Goal: Communication & Community: Answer question/provide support

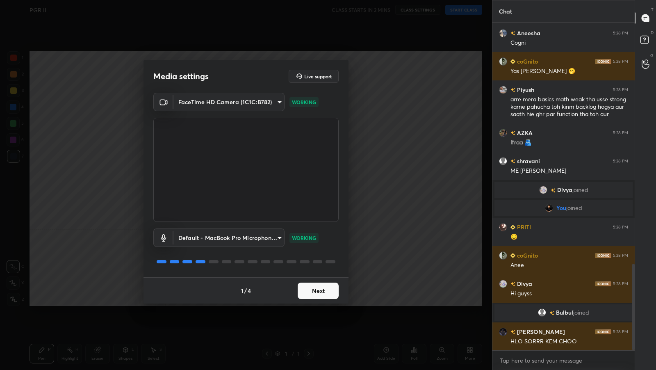
scroll to position [945, 0]
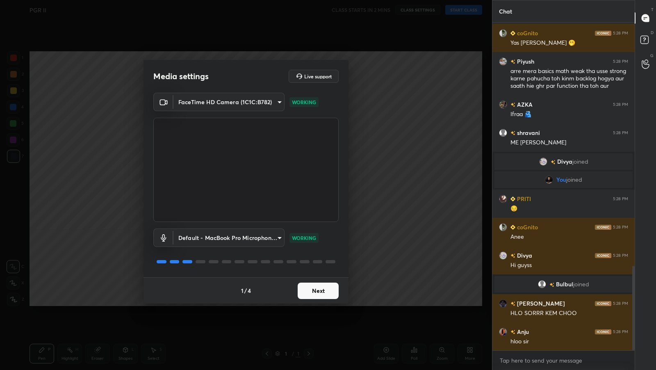
click at [327, 293] on button "Next" at bounding box center [318, 290] width 41 height 16
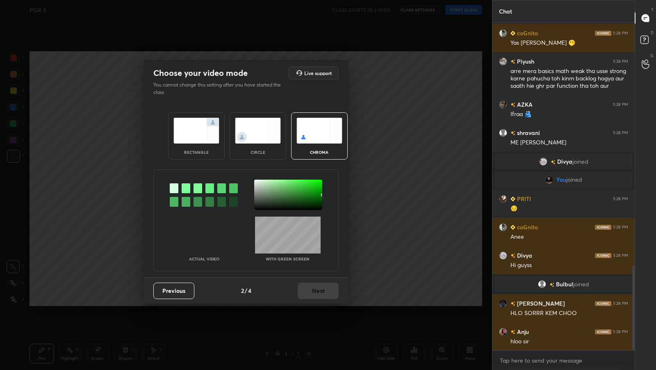
scroll to position [973, 0]
click at [215, 129] on img at bounding box center [196, 131] width 46 height 26
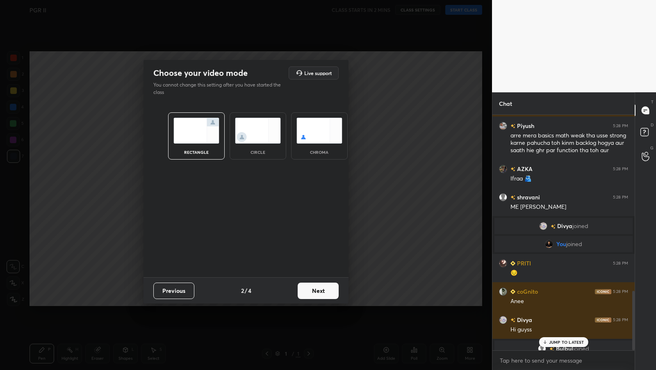
scroll to position [253, 140]
click at [329, 291] on button "Next" at bounding box center [318, 290] width 41 height 16
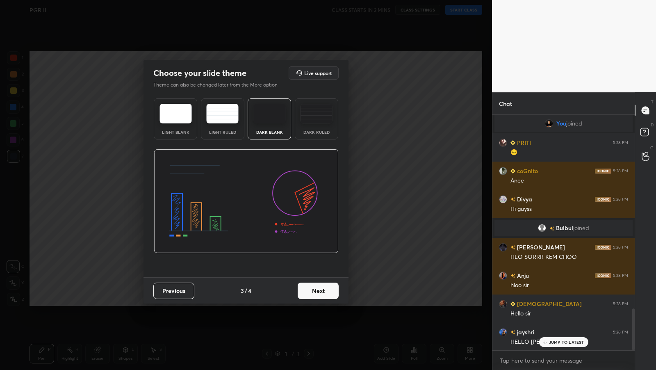
click at [331, 293] on button "Next" at bounding box center [318, 290] width 41 height 16
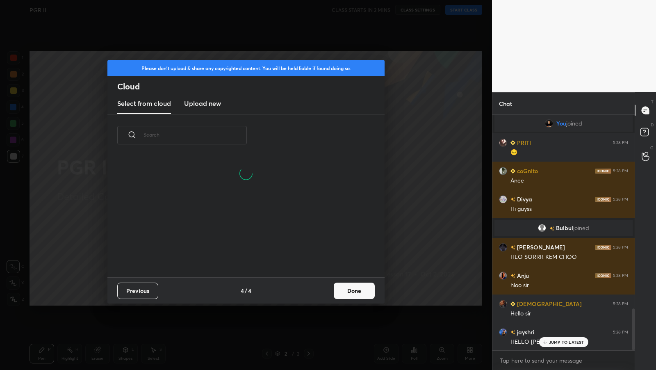
scroll to position [121, 263]
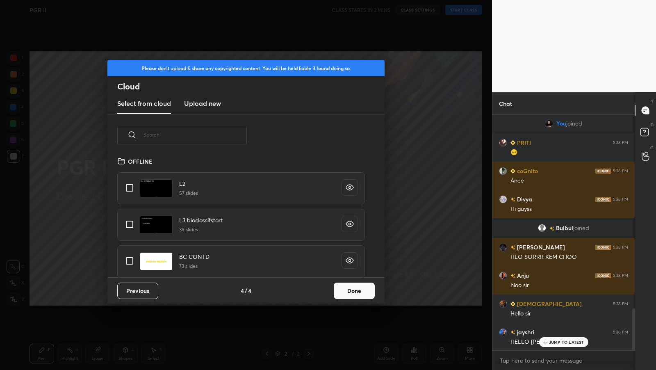
click at [240, 137] on input "text" at bounding box center [194, 134] width 103 height 35
click at [241, 137] on input "text" at bounding box center [194, 134] width 103 height 35
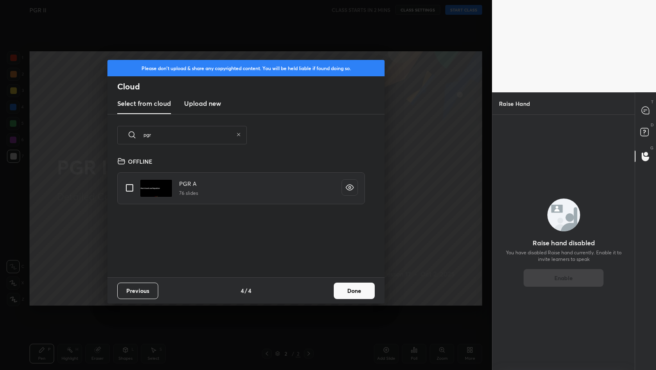
scroll to position [2, 4]
type input "pgr"
click at [133, 185] on input "grid" at bounding box center [129, 187] width 17 height 17
checkbox input "true"
click at [360, 295] on button "Done" at bounding box center [354, 290] width 41 height 16
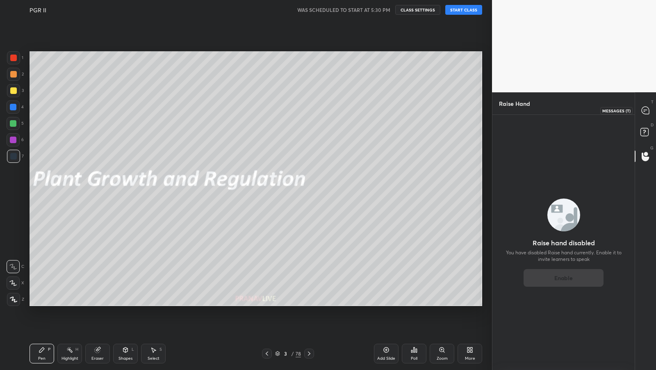
click at [647, 109] on icon at bounding box center [645, 110] width 9 height 9
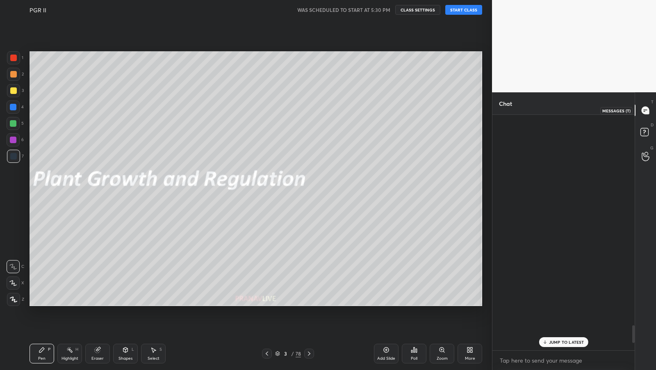
scroll to position [233, 140]
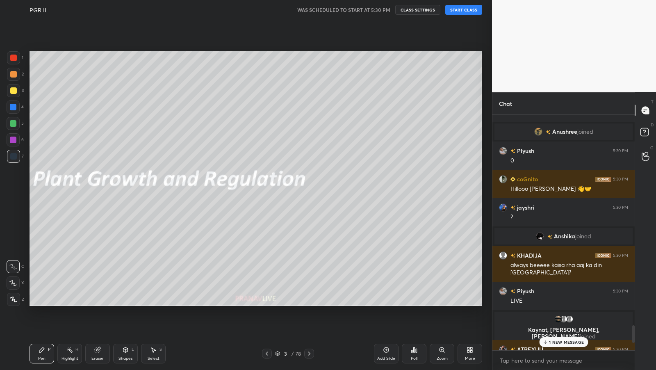
click at [567, 337] on div "1 NEW MESSAGE" at bounding box center [563, 342] width 49 height 10
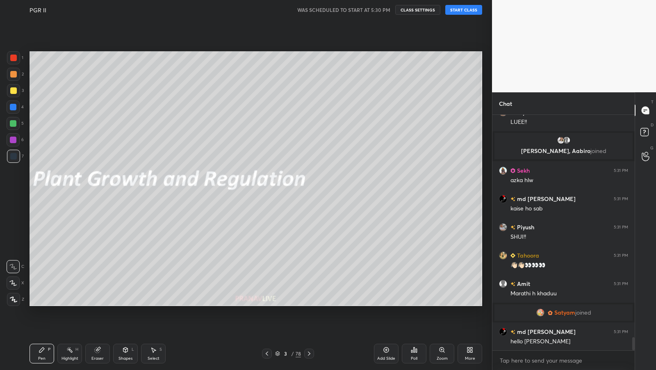
scroll to position [4058, 0]
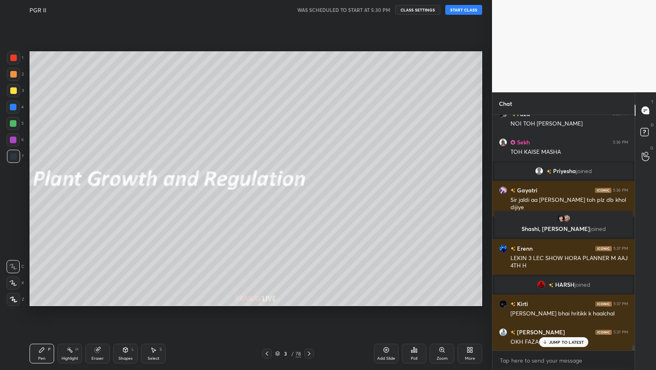
click at [462, 9] on button "START CLASS" at bounding box center [463, 10] width 37 height 10
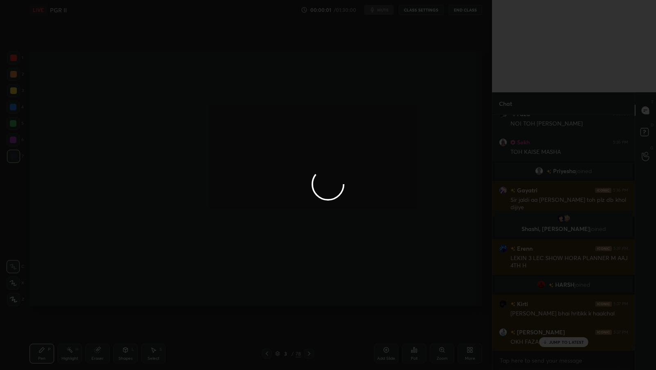
click at [438, 215] on div at bounding box center [328, 185] width 656 height 370
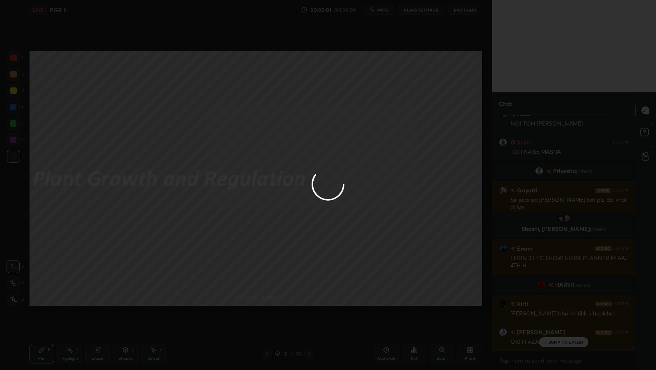
click at [439, 215] on div at bounding box center [328, 185] width 656 height 370
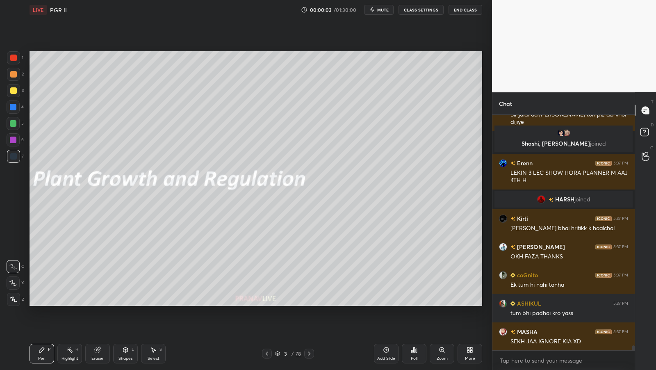
click at [12, 282] on icon at bounding box center [12, 283] width 7 height 6
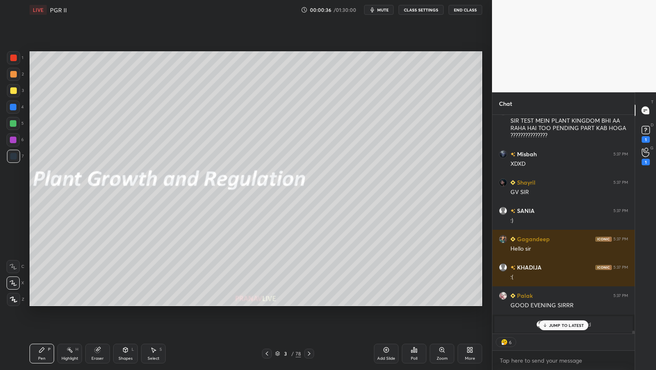
click at [383, 353] on div "Add Slide" at bounding box center [386, 354] width 25 height 20
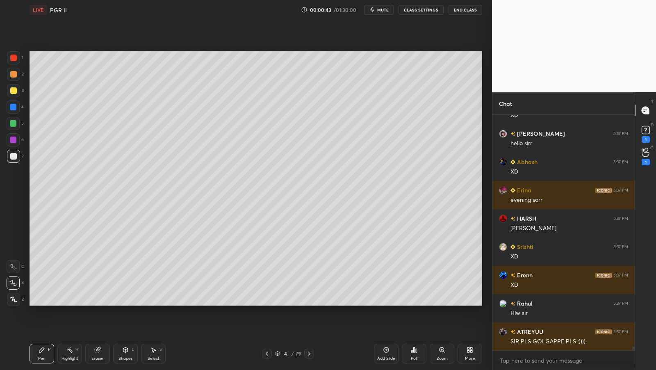
click at [161, 351] on div "S" at bounding box center [160, 349] width 2 height 4
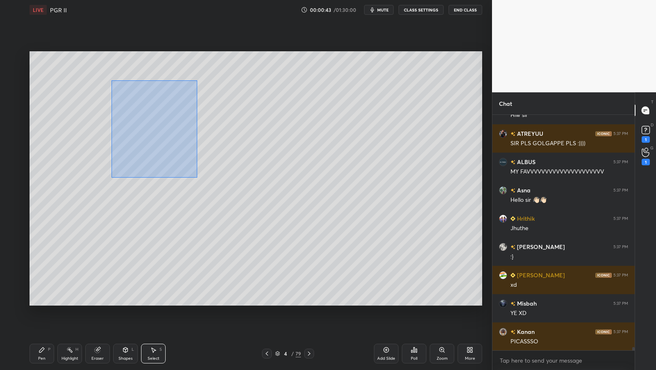
drag, startPoint x: 115, startPoint y: 82, endPoint x: 221, endPoint y: 220, distance: 173.7
click at [224, 220] on div "0 ° Undo Copy Duplicate Duplicate to new slide Delete" at bounding box center [256, 178] width 453 height 255
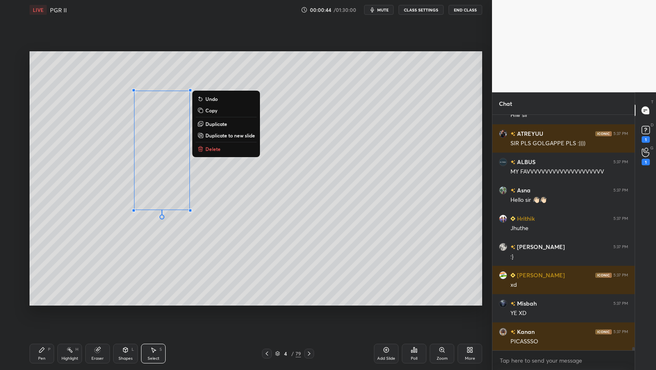
click at [198, 120] on button "Duplicate" at bounding box center [226, 124] width 61 height 10
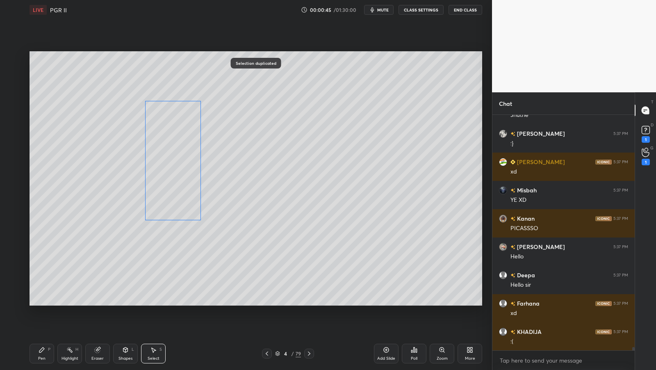
drag, startPoint x: 168, startPoint y: 138, endPoint x: 240, endPoint y: 123, distance: 73.3
click at [240, 123] on div "0 ° Undo Copy Duplicate Duplicate to new slide Delete" at bounding box center [256, 178] width 453 height 255
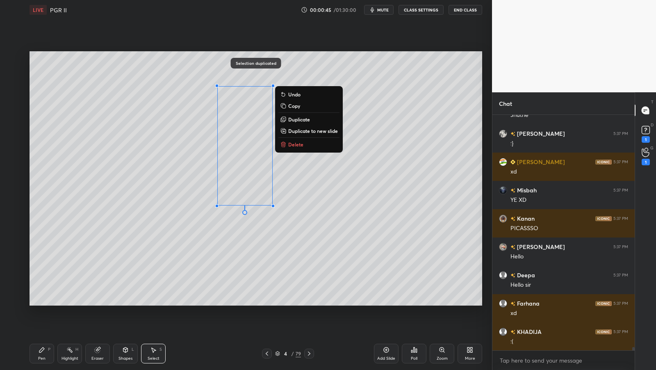
click at [284, 118] on icon at bounding box center [284, 119] width 4 height 4
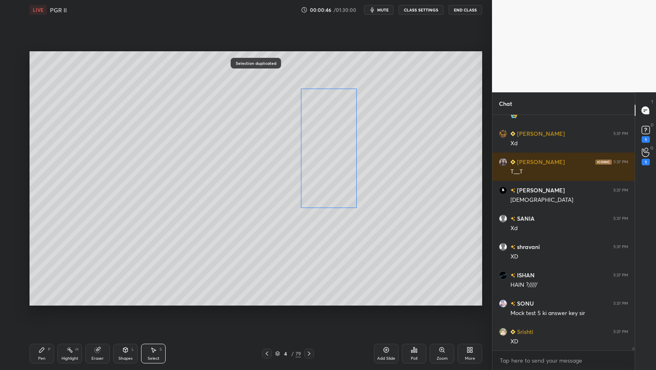
drag, startPoint x: 254, startPoint y: 132, endPoint x: 324, endPoint y: 125, distance: 70.9
click at [326, 125] on div "0 ° Undo Copy Duplicate Duplicate to new slide Delete" at bounding box center [256, 178] width 453 height 255
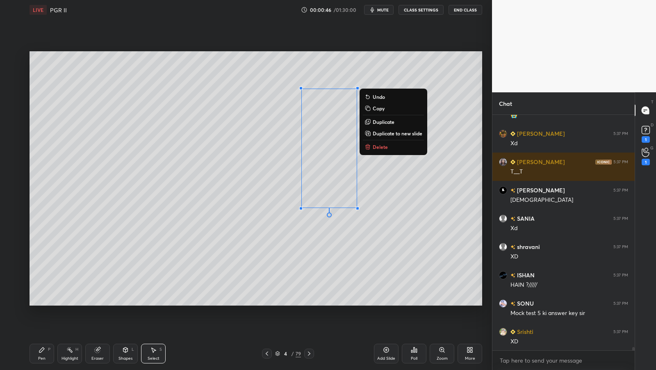
click at [369, 122] on icon at bounding box center [368, 121] width 4 height 4
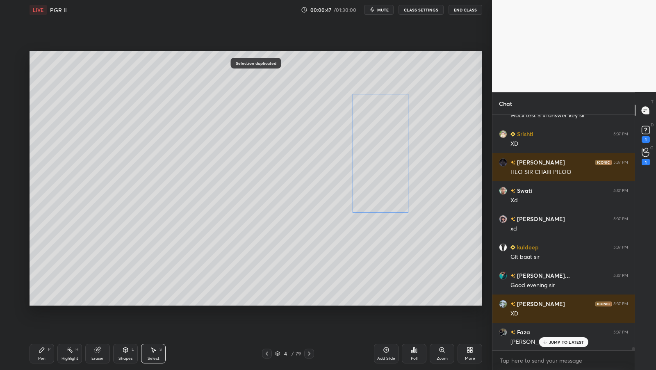
drag, startPoint x: 348, startPoint y: 129, endPoint x: 401, endPoint y: 124, distance: 53.5
click at [399, 124] on div "0 ° Undo Copy Duplicate Duplicate to new slide Delete" at bounding box center [256, 178] width 453 height 255
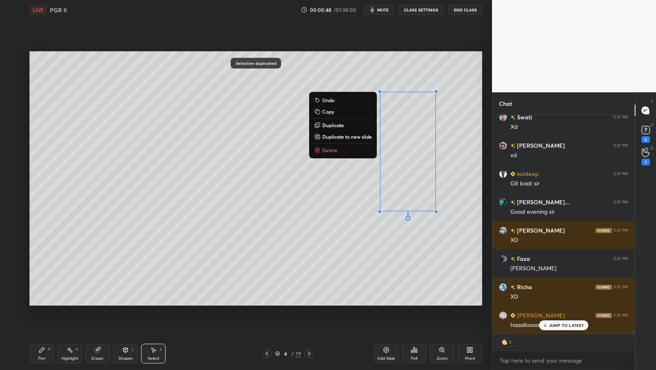
click at [362, 122] on button "Duplicate" at bounding box center [342, 125] width 61 height 10
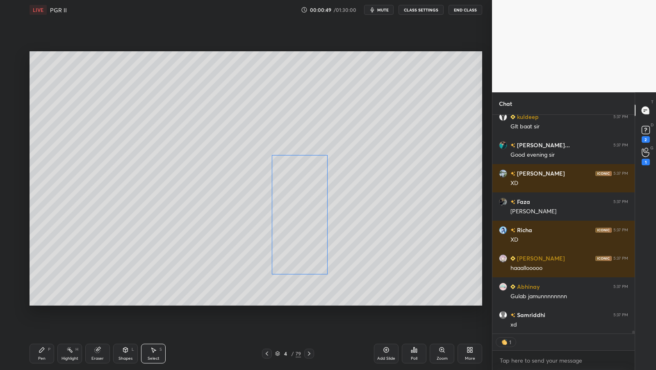
drag, startPoint x: 424, startPoint y: 130, endPoint x: 304, endPoint y: 182, distance: 130.0
click at [305, 183] on div "0 ° Undo Copy Duplicate Duplicate to new slide Delete" at bounding box center [256, 178] width 453 height 255
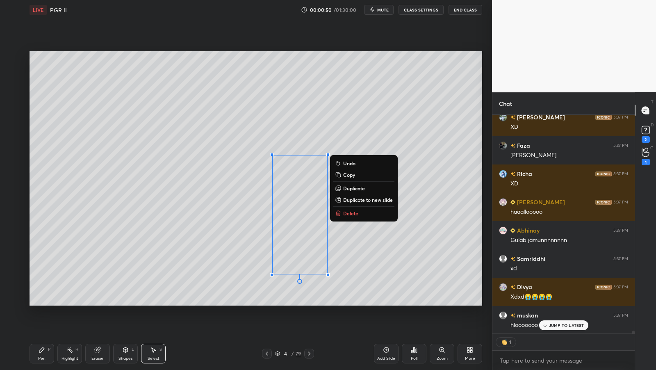
click at [240, 226] on div "0 ° Undo Copy Duplicate Duplicate to new slide Delete" at bounding box center [256, 178] width 453 height 255
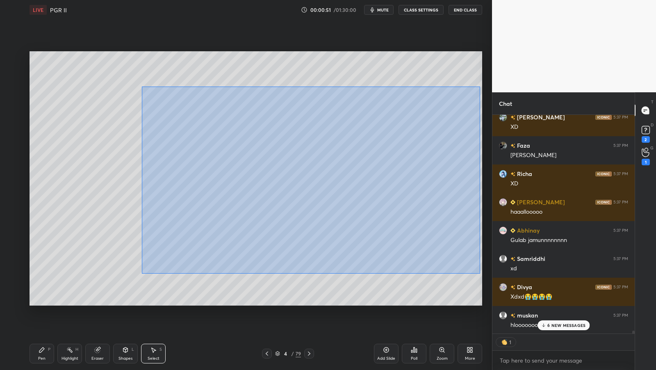
drag, startPoint x: 144, startPoint y: 86, endPoint x: 472, endPoint y: 266, distance: 374.5
click at [478, 275] on div "0 ° Undo Copy Duplicate Duplicate to new slide Delete" at bounding box center [256, 178] width 453 height 255
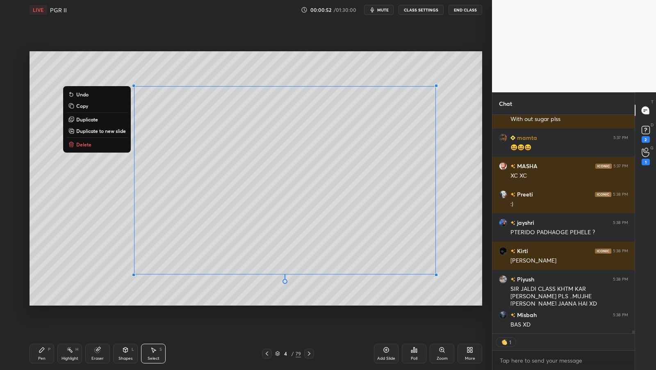
click at [115, 119] on button "Duplicate" at bounding box center [96, 119] width 61 height 10
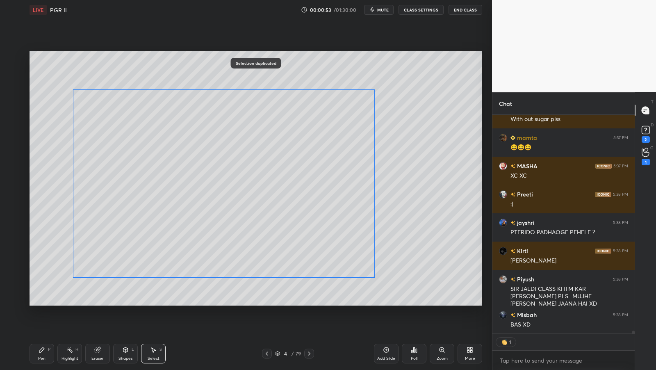
drag, startPoint x: 304, startPoint y: 157, endPoint x: 235, endPoint y: 153, distance: 69.1
click at [235, 153] on div "0 ° Undo Copy Duplicate Duplicate to new slide Delete" at bounding box center [256, 178] width 453 height 255
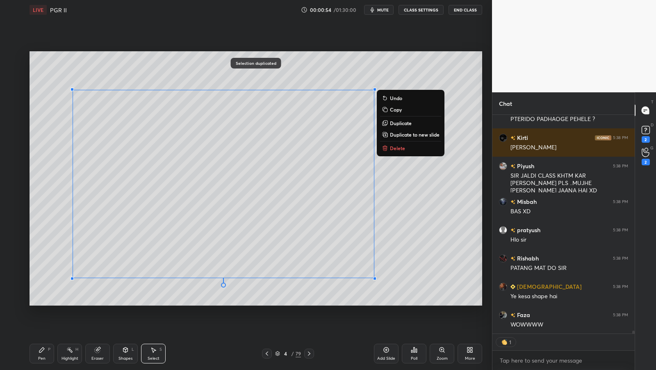
click at [405, 121] on p "Duplicate" at bounding box center [401, 123] width 22 height 7
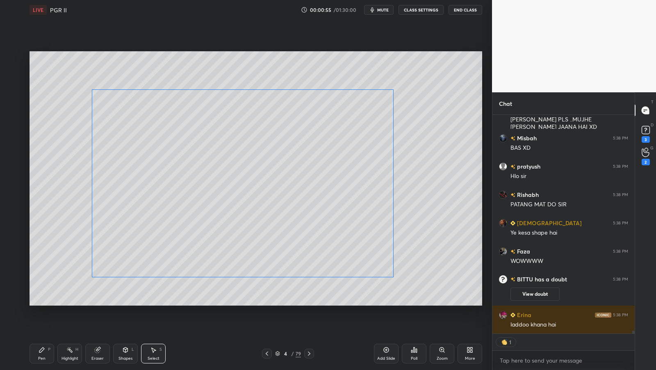
drag, startPoint x: 291, startPoint y: 154, endPoint x: 300, endPoint y: 143, distance: 14.0
click at [300, 143] on div "0 ° Undo Copy Duplicate Duplicate to new slide Delete" at bounding box center [256, 178] width 453 height 255
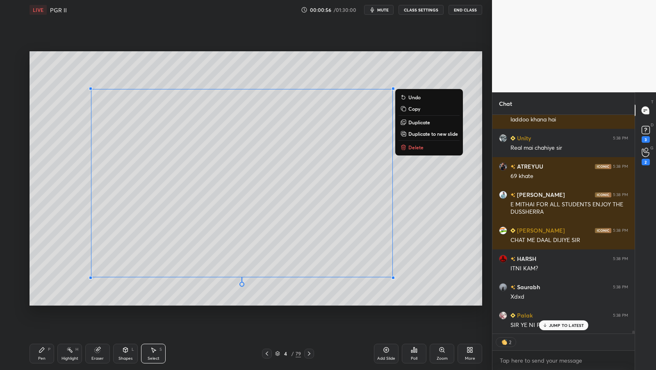
click at [413, 121] on p "Duplicate" at bounding box center [419, 122] width 22 height 7
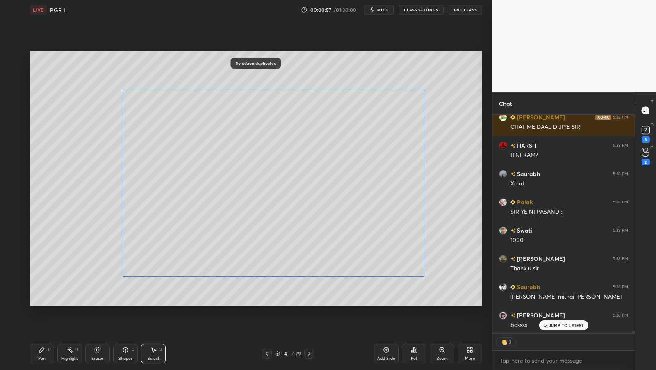
drag, startPoint x: 280, startPoint y: 156, endPoint x: 295, endPoint y: 147, distance: 17.9
click at [294, 147] on div "0 ° Undo Copy Duplicate Duplicate to new slide Delete" at bounding box center [256, 178] width 453 height 255
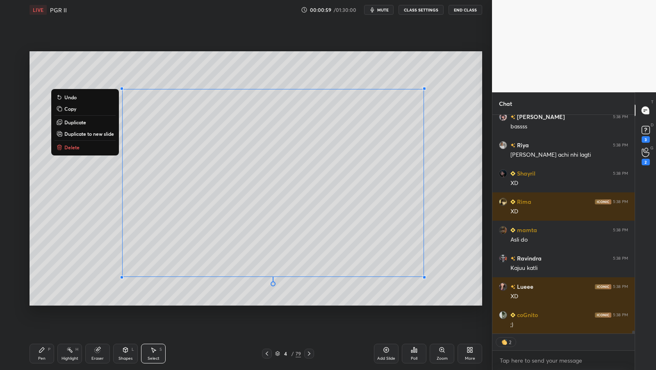
click at [447, 259] on div "0 ° Undo Copy Duplicate Duplicate to new slide Delete" at bounding box center [256, 178] width 453 height 255
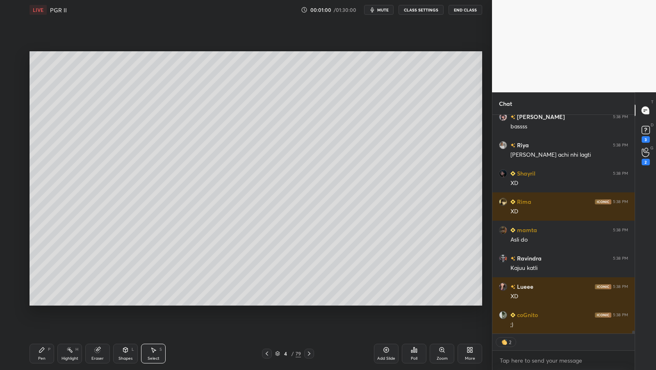
click at [45, 353] on div "Pen P" at bounding box center [42, 354] width 25 height 20
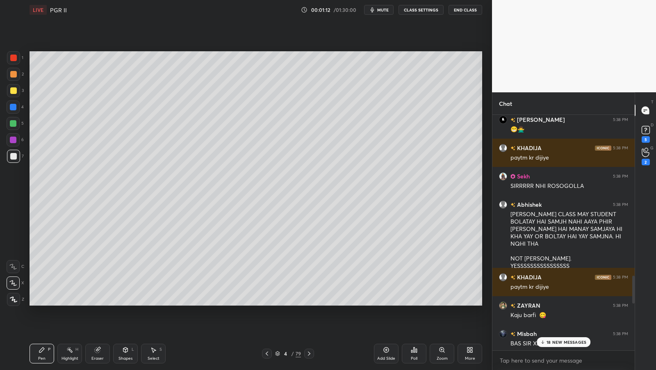
click at [566, 343] on p "18 NEW MESSAGES" at bounding box center [567, 341] width 40 height 5
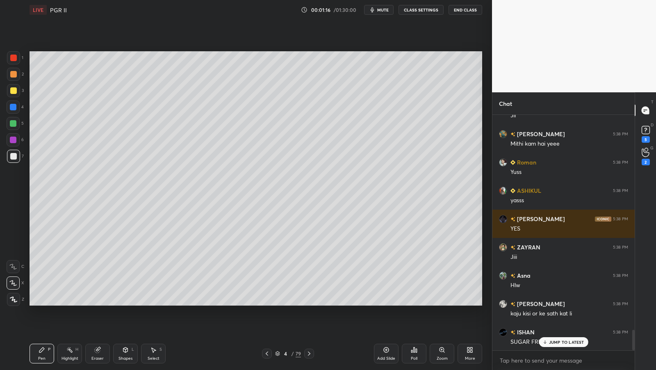
click at [567, 343] on p "JUMP TO LATEST" at bounding box center [566, 341] width 35 height 5
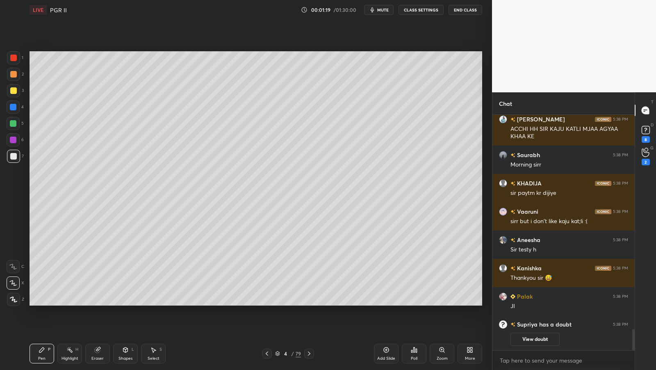
click at [413, 10] on button "CLASS SETTINGS" at bounding box center [421, 10] width 45 height 10
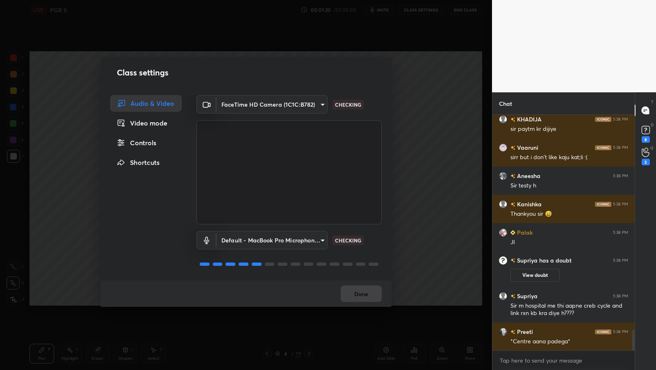
click at [150, 125] on div "Video mode" at bounding box center [145, 123] width 71 height 16
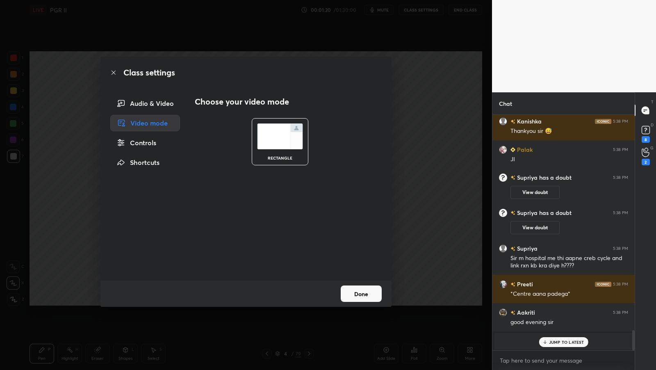
click at [150, 143] on div "Controls" at bounding box center [145, 142] width 70 height 16
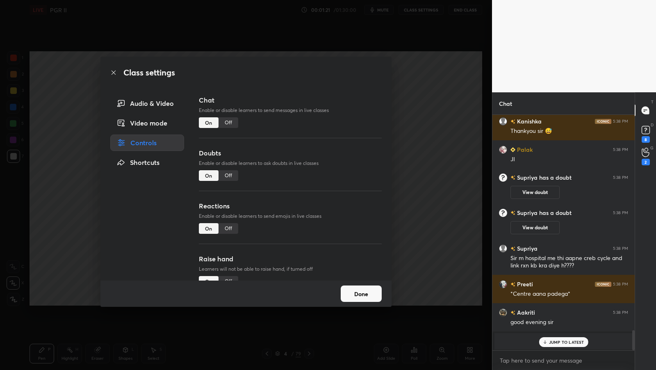
click at [230, 175] on div "Off" at bounding box center [229, 175] width 20 height 11
click at [232, 226] on div "Off" at bounding box center [229, 228] width 20 height 11
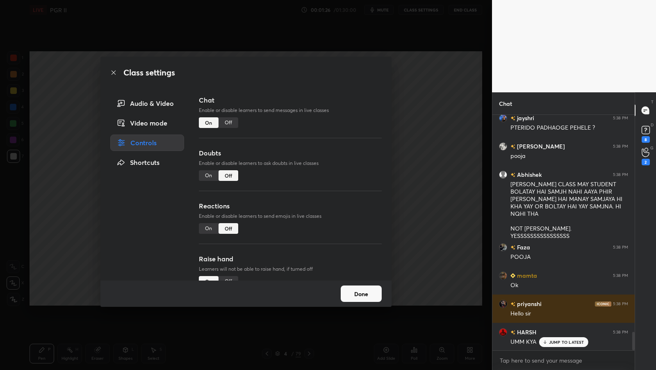
click at [353, 292] on button "Done" at bounding box center [361, 293] width 41 height 16
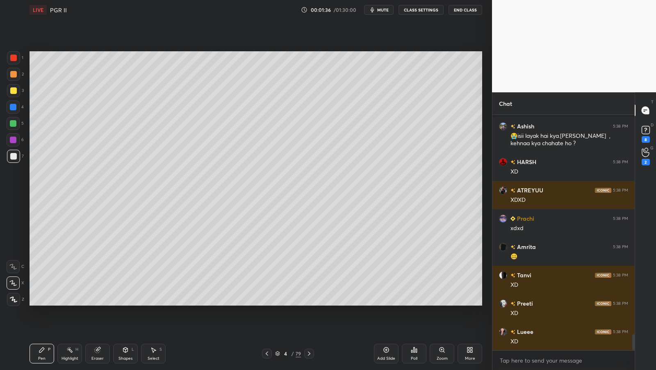
click at [95, 359] on div "Eraser" at bounding box center [97, 358] width 12 height 4
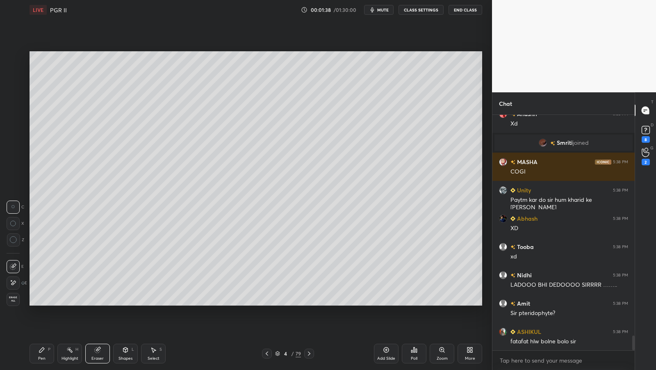
click at [17, 299] on span "Erase all" at bounding box center [13, 299] width 12 height 6
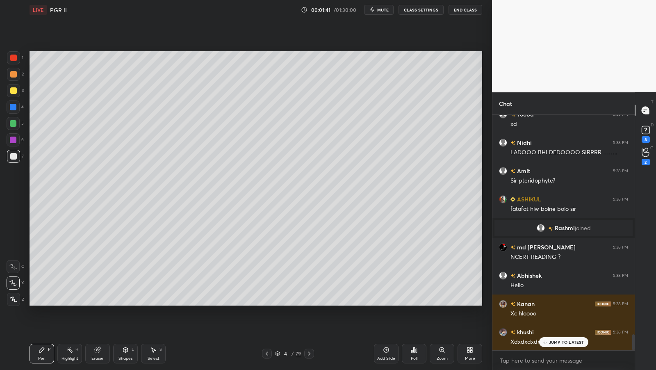
click at [276, 355] on icon at bounding box center [277, 353] width 5 height 5
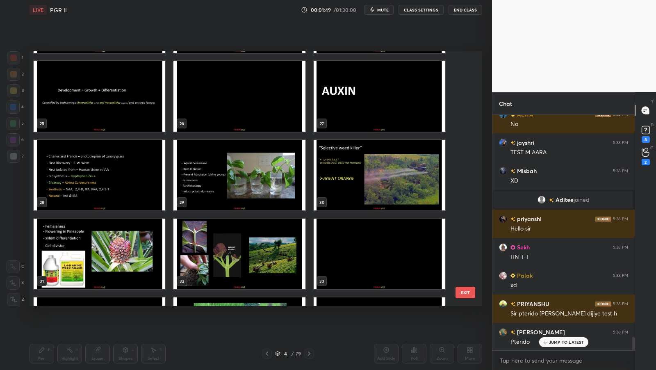
click at [279, 111] on img "grid" at bounding box center [239, 96] width 132 height 71
click at [279, 112] on img "grid" at bounding box center [239, 96] width 132 height 71
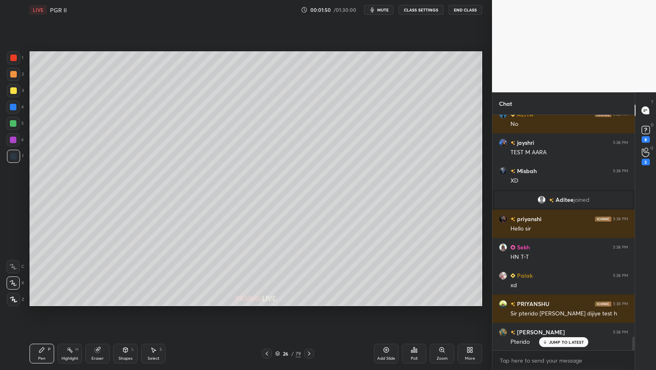
click at [278, 112] on img "grid" at bounding box center [239, 96] width 132 height 71
click at [279, 112] on img "grid" at bounding box center [239, 96] width 132 height 71
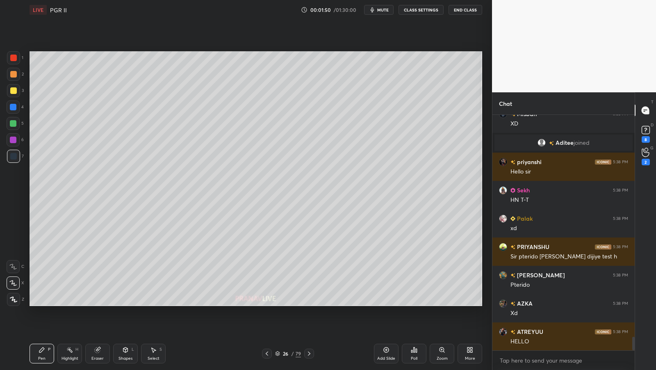
click at [278, 112] on img "grid" at bounding box center [239, 96] width 132 height 71
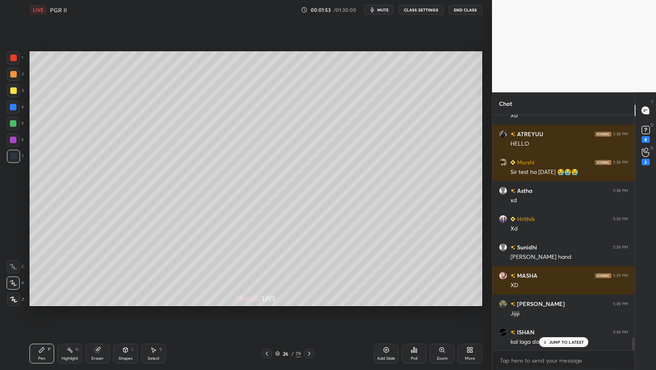
click at [469, 353] on div "More" at bounding box center [470, 354] width 25 height 20
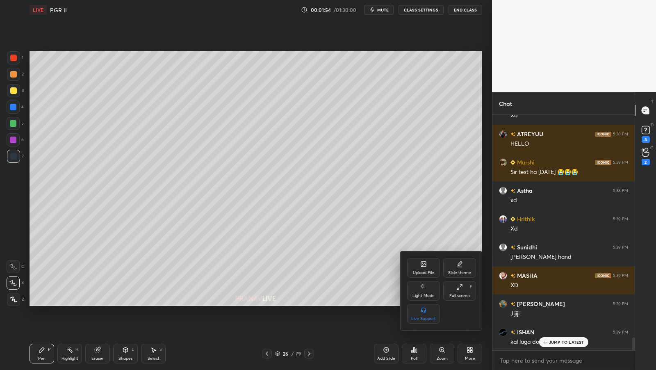
click at [464, 294] on div "Full screen" at bounding box center [459, 296] width 20 height 4
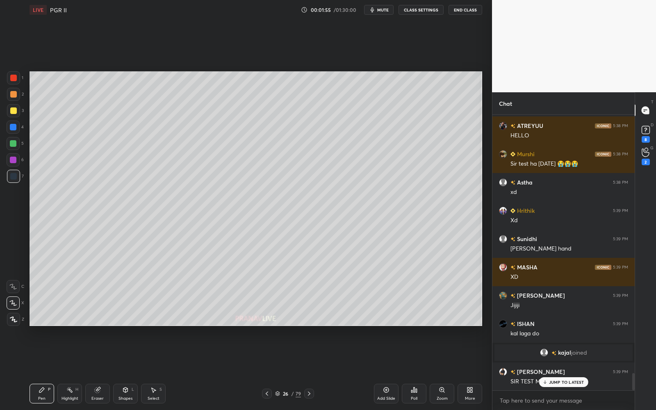
click at [648, 140] on div "8" at bounding box center [646, 139] width 8 height 7
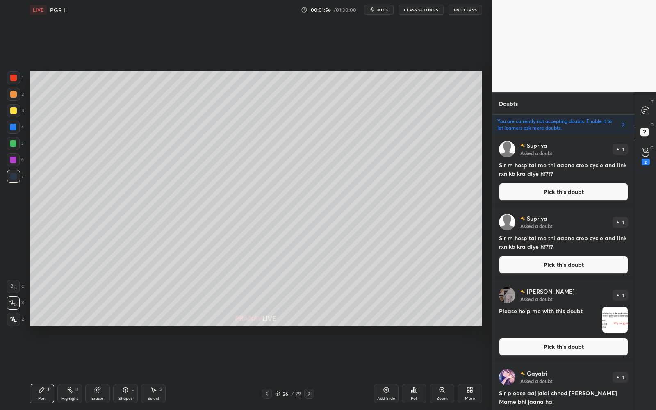
click at [611, 194] on button "Pick this doubt" at bounding box center [563, 192] width 129 height 18
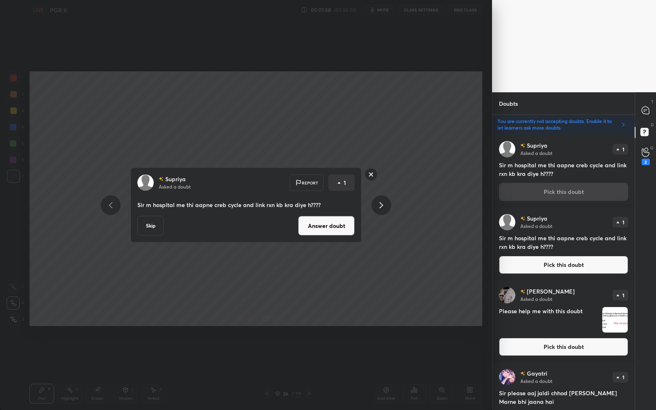
click at [372, 171] on rect at bounding box center [371, 174] width 13 height 13
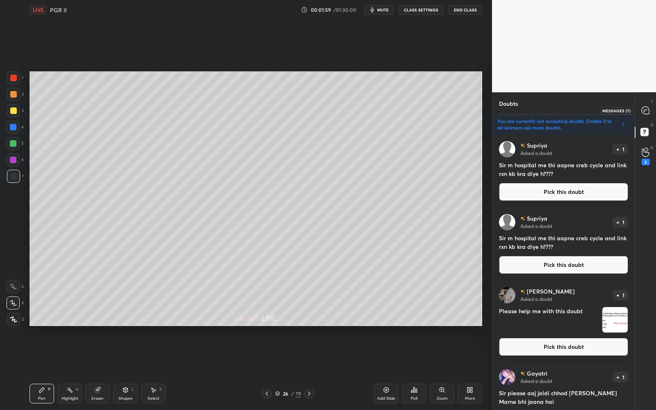
click at [652, 107] on div at bounding box center [646, 110] width 16 height 15
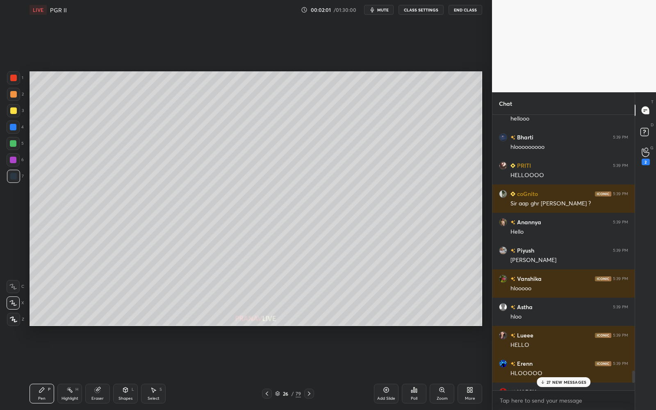
click at [579, 369] on p "27 NEW MESSAGES" at bounding box center [567, 382] width 40 height 5
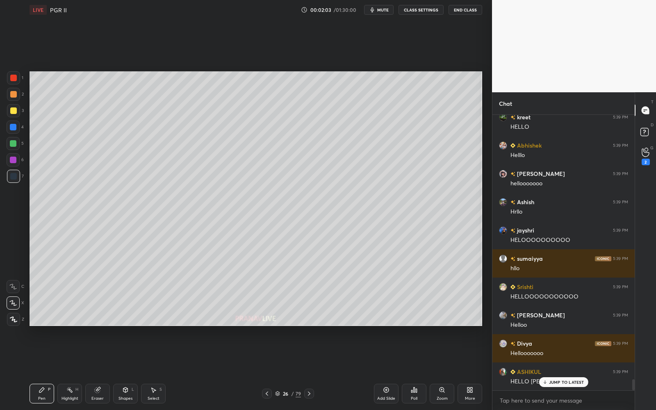
click at [580, 369] on p "JUMP TO LATEST" at bounding box center [566, 382] width 35 height 5
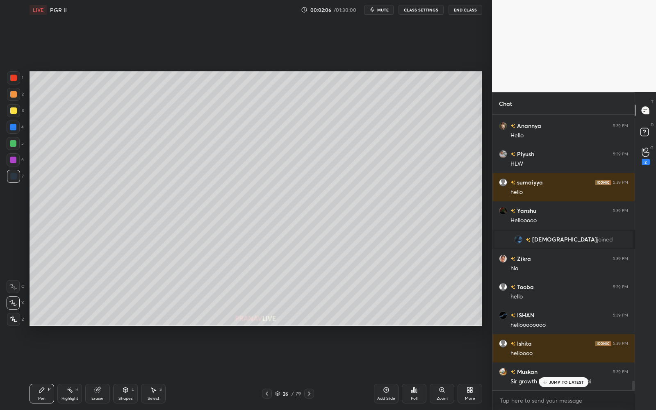
click at [581, 369] on p "JUMP TO LATEST" at bounding box center [566, 382] width 35 height 5
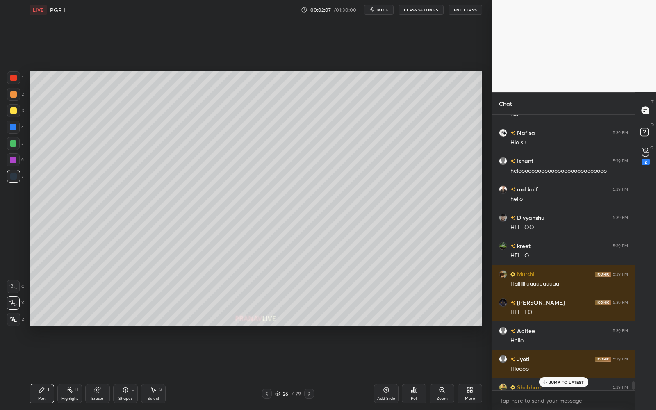
click at [581, 369] on p "JUMP TO LATEST" at bounding box center [566, 382] width 35 height 5
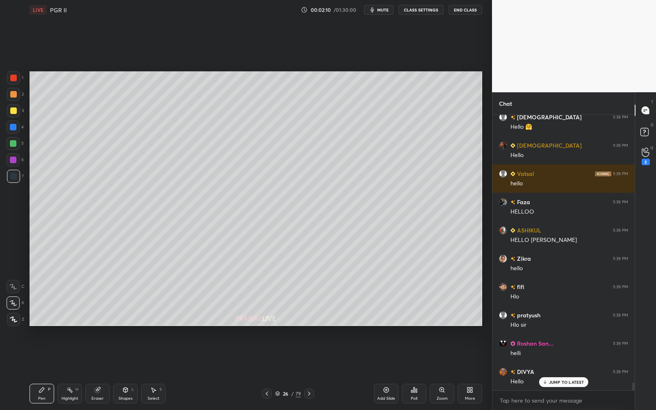
click at [17, 110] on div at bounding box center [13, 110] width 13 height 13
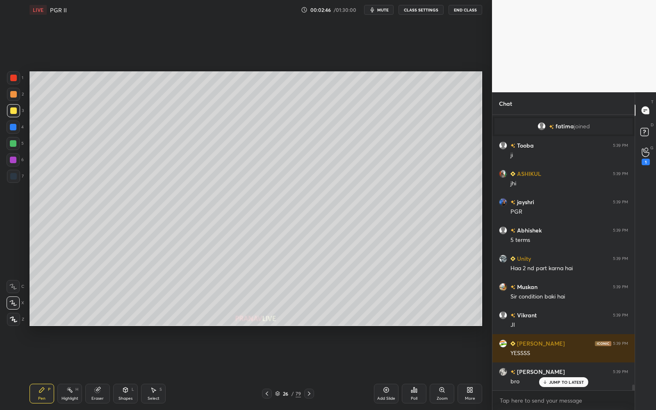
click at [282, 369] on div "26" at bounding box center [286, 393] width 8 height 5
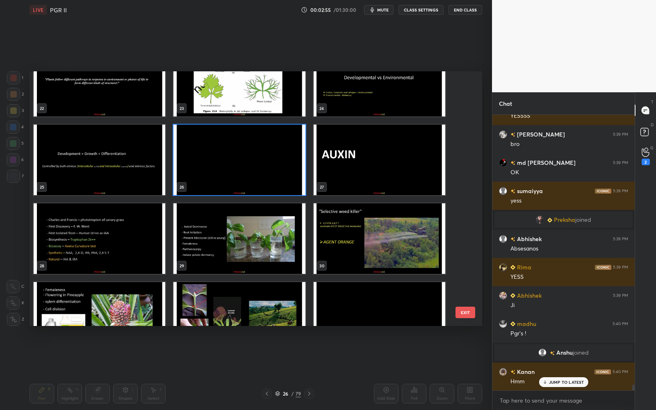
click at [259, 150] on img "grid" at bounding box center [239, 160] width 132 height 71
click at [260, 150] on img "grid" at bounding box center [239, 160] width 132 height 71
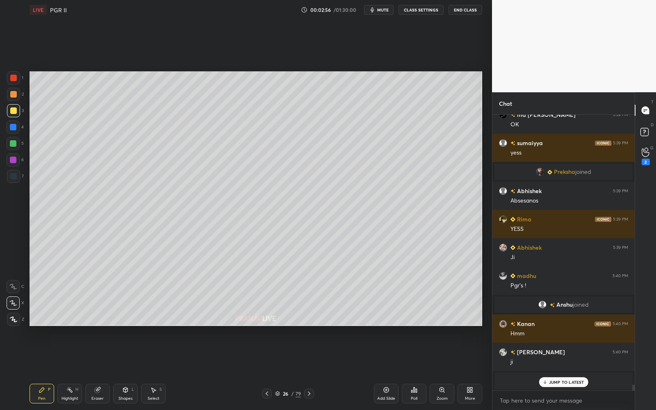
click at [9, 110] on div at bounding box center [13, 110] width 13 height 13
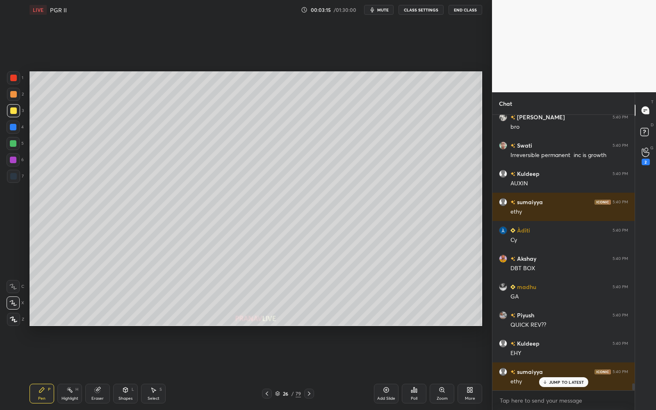
click at [16, 159] on div at bounding box center [13, 160] width 7 height 7
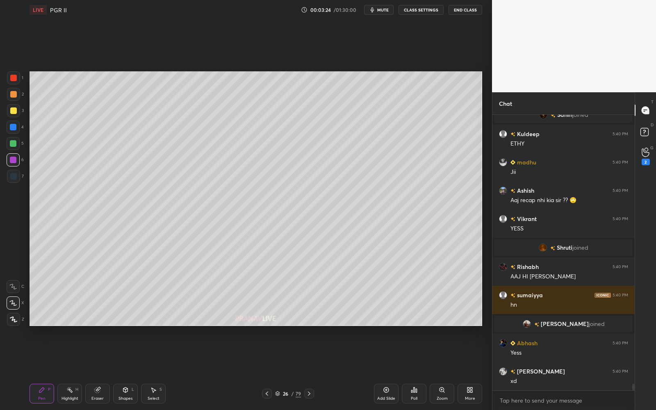
click at [17, 110] on div at bounding box center [13, 110] width 13 height 13
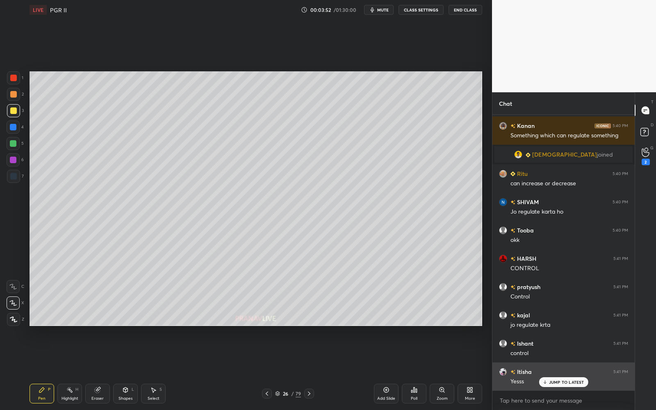
click at [575, 369] on p "JUMP TO LATEST" at bounding box center [566, 382] width 35 height 5
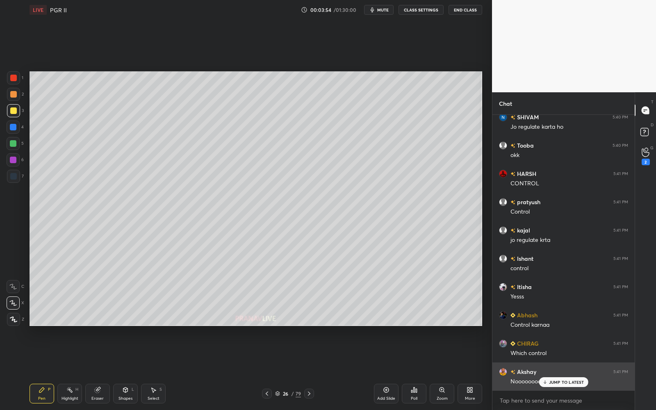
click at [577, 369] on p "JUMP TO LATEST" at bounding box center [566, 382] width 35 height 5
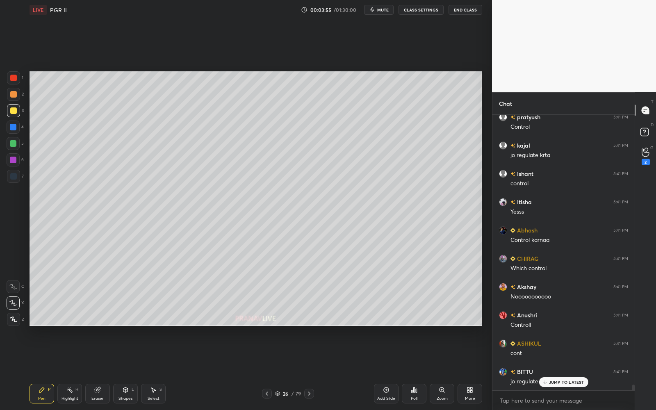
click at [577, 369] on p "JUMP TO LATEST" at bounding box center [566, 382] width 35 height 5
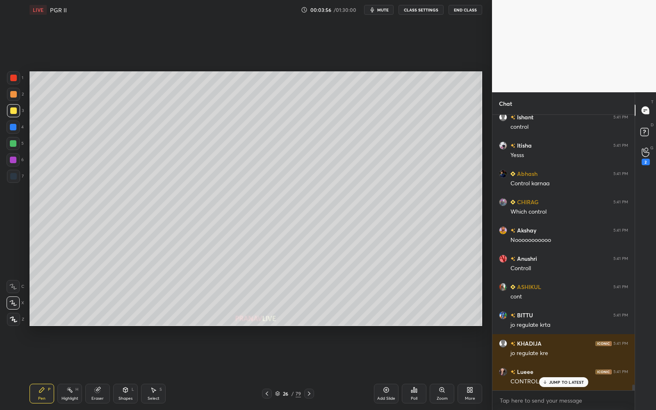
click at [577, 369] on p "JUMP TO LATEST" at bounding box center [566, 382] width 35 height 5
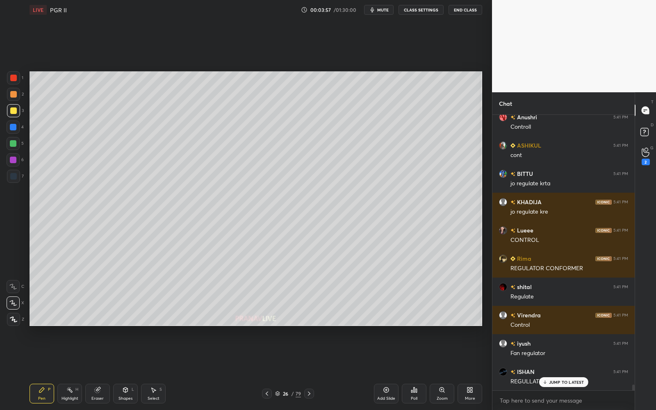
click at [578, 369] on div "SHIVAM 5:40 PM Jo regulate karta ho Tooba 5:40 PM okk HARSH 5:41 PM CONTROL pra…" at bounding box center [563, 253] width 142 height 276
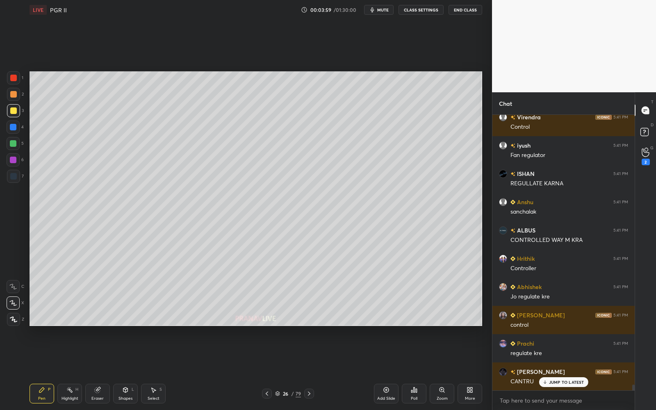
click at [578, 369] on p "JUMP TO LATEST" at bounding box center [566, 382] width 35 height 5
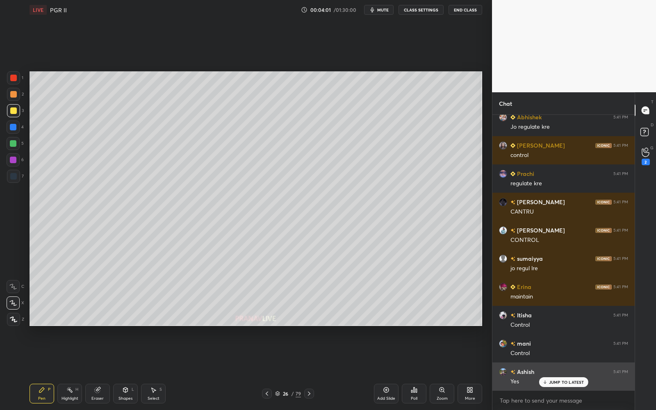
click at [576, 369] on p "JUMP TO LATEST" at bounding box center [566, 382] width 35 height 5
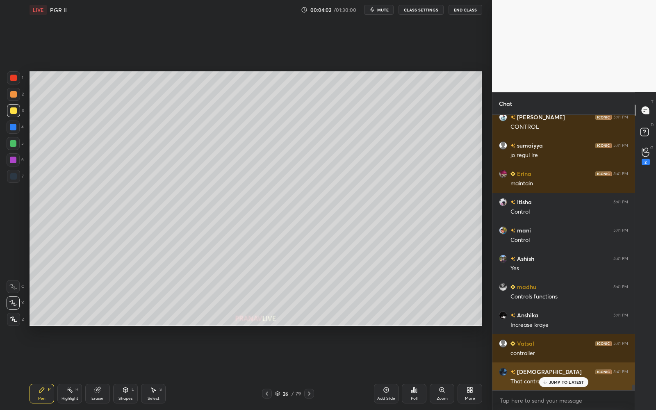
click at [575, 369] on p "JUMP TO LATEST" at bounding box center [566, 382] width 35 height 5
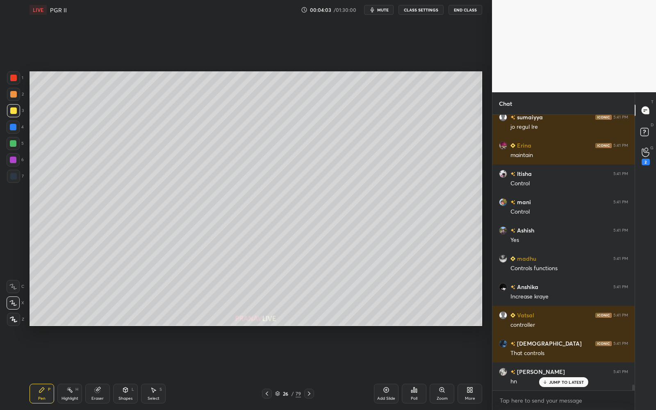
click at [574, 369] on p "JUMP TO LATEST" at bounding box center [566, 382] width 35 height 5
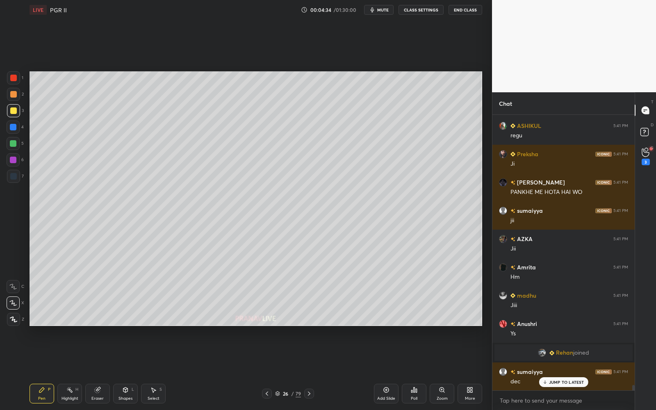
click at [285, 369] on div "26" at bounding box center [286, 393] width 8 height 5
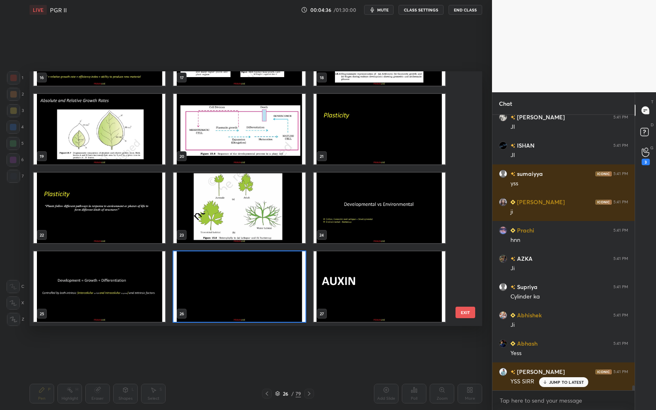
click at [270, 262] on img "grid" at bounding box center [239, 286] width 132 height 71
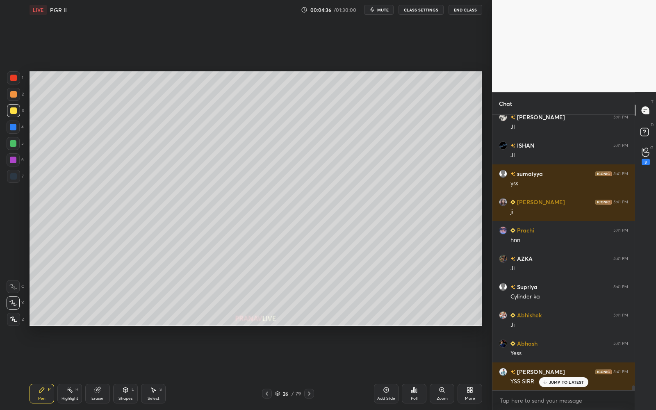
click at [270, 262] on img "grid" at bounding box center [239, 286] width 132 height 71
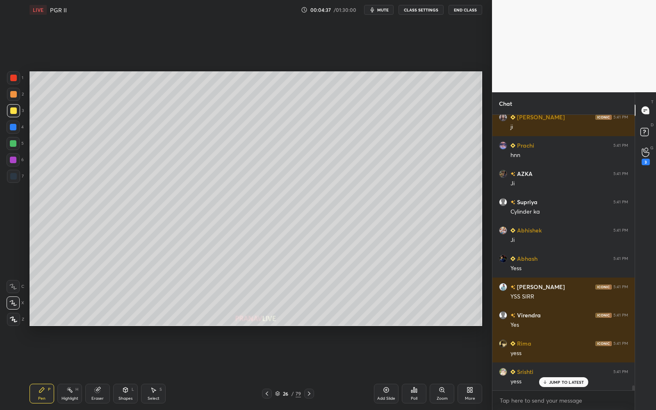
click at [279, 369] on div "26 / 79" at bounding box center [288, 394] width 52 height 10
click at [277, 369] on icon at bounding box center [277, 393] width 5 height 5
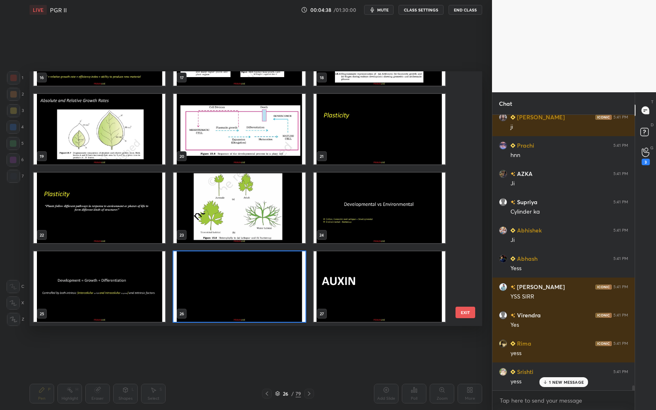
click at [266, 290] on img "grid" at bounding box center [239, 286] width 132 height 71
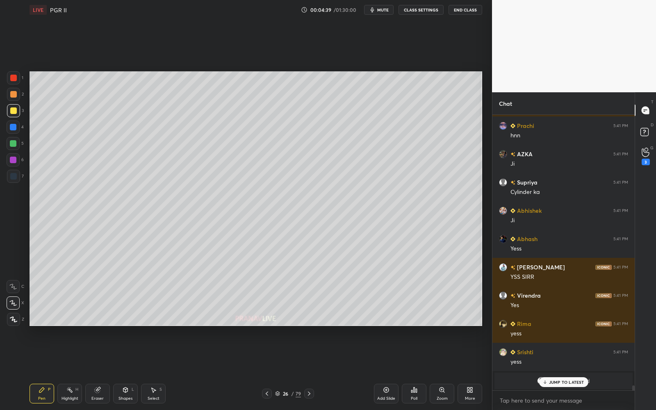
click at [266, 290] on img "grid" at bounding box center [239, 286] width 132 height 71
click at [310, 369] on icon at bounding box center [309, 393] width 7 height 7
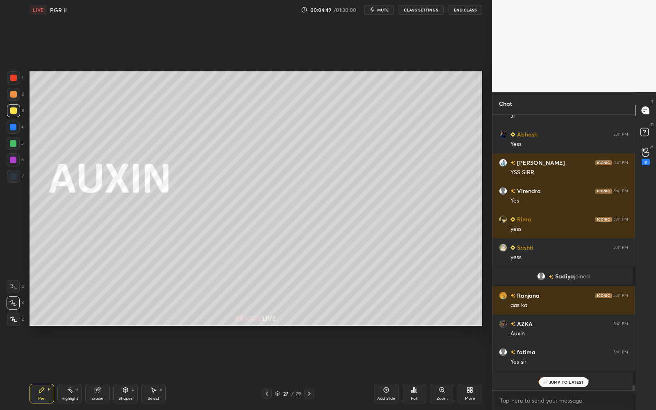
click at [278, 369] on icon at bounding box center [278, 393] width 4 height 2
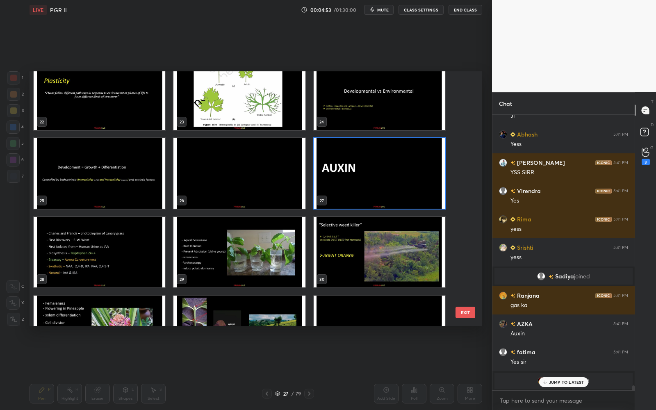
click at [393, 183] on img "grid" at bounding box center [380, 173] width 132 height 71
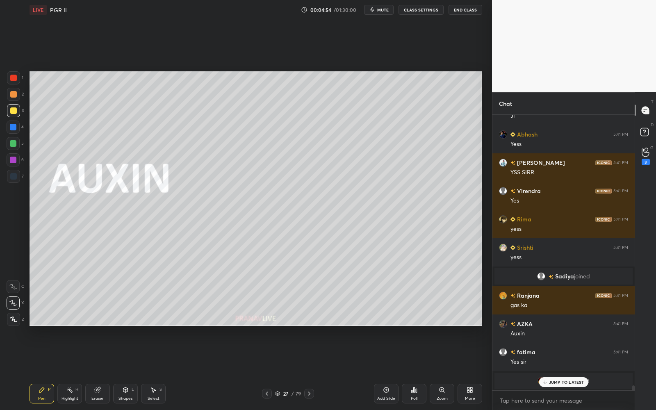
click at [393, 183] on img "grid" at bounding box center [380, 173] width 132 height 71
click at [20, 107] on div "3" at bounding box center [15, 110] width 17 height 13
click at [382, 369] on div "Add Slide" at bounding box center [386, 394] width 25 height 20
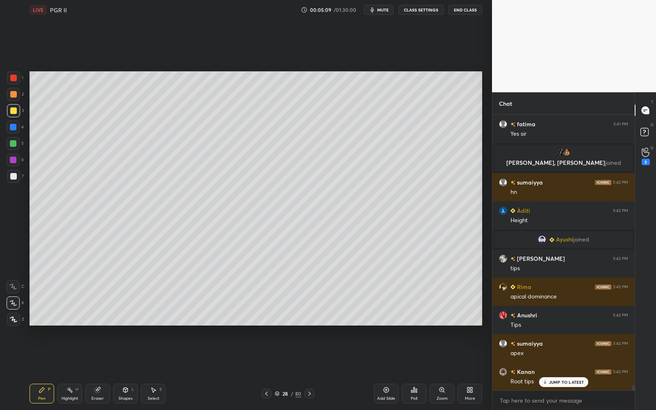
click at [277, 369] on div "28 / 80" at bounding box center [288, 393] width 27 height 7
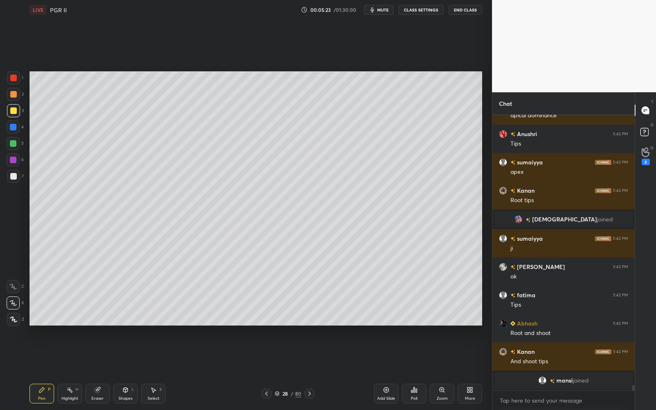
click at [157, 369] on div "Select S" at bounding box center [153, 394] width 25 height 20
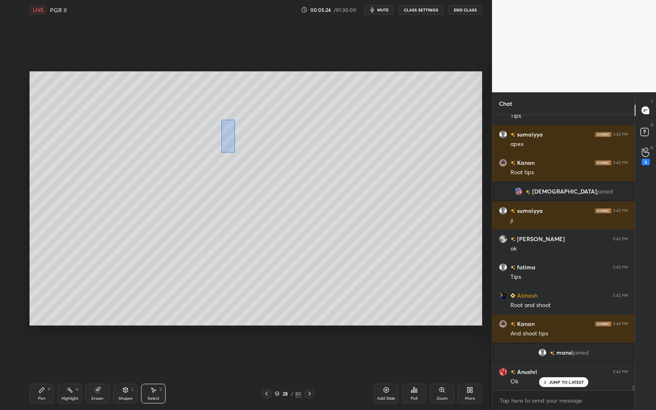
drag, startPoint x: 235, startPoint y: 152, endPoint x: 305, endPoint y: 287, distance: 151.5
click at [305, 287] on div "0 ° Undo Copy Duplicate Duplicate to new slide Delete" at bounding box center [256, 198] width 453 height 255
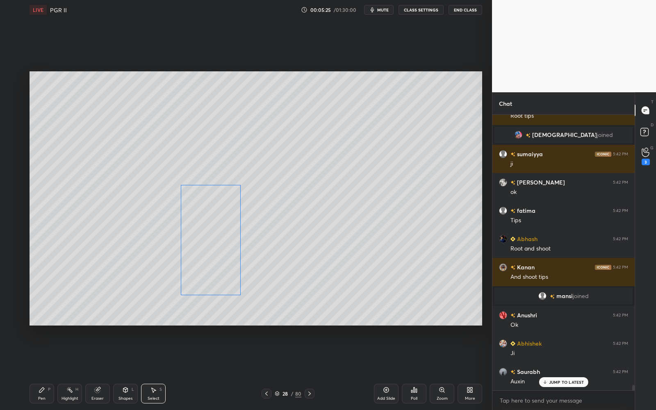
drag, startPoint x: 248, startPoint y: 227, endPoint x: 207, endPoint y: 262, distance: 54.1
click at [207, 266] on div "0 ° Undo Copy Duplicate Duplicate to new slide Delete" at bounding box center [256, 198] width 453 height 255
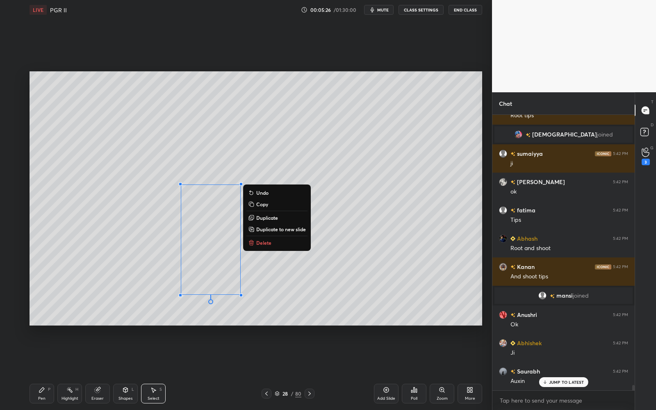
click at [39, 369] on div "Pen P" at bounding box center [42, 394] width 25 height 20
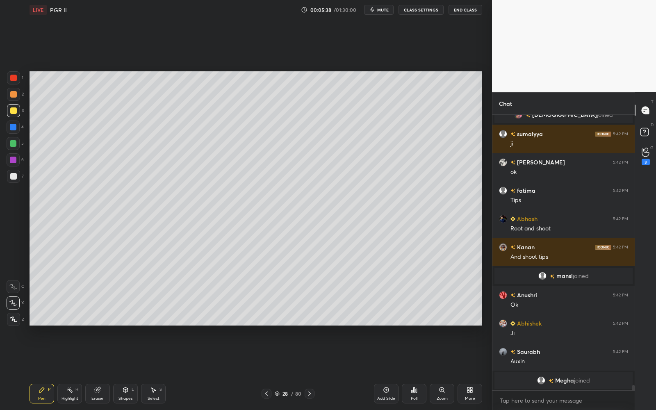
click at [16, 178] on div at bounding box center [13, 176] width 7 height 7
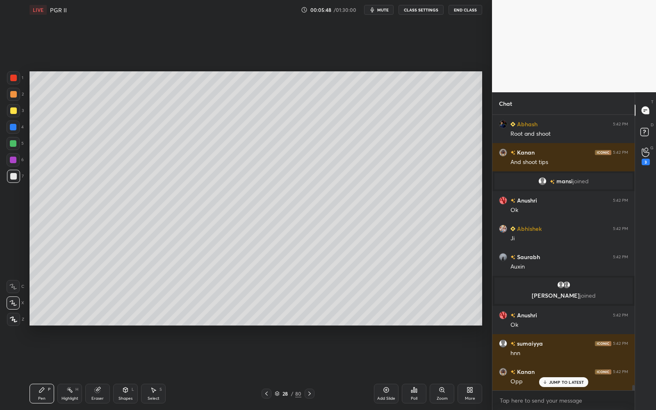
click at [103, 369] on div "Eraser" at bounding box center [97, 394] width 25 height 20
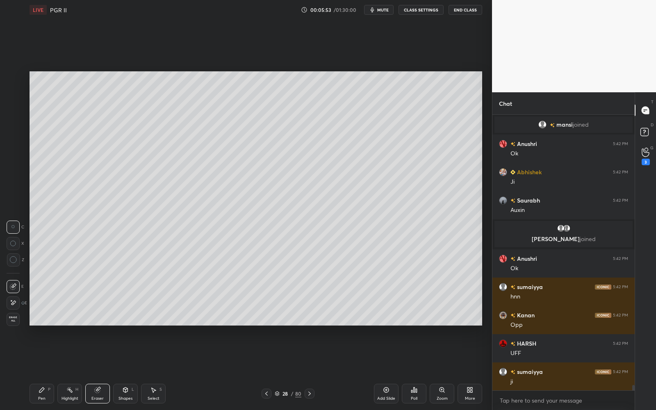
scroll to position [14228, 0]
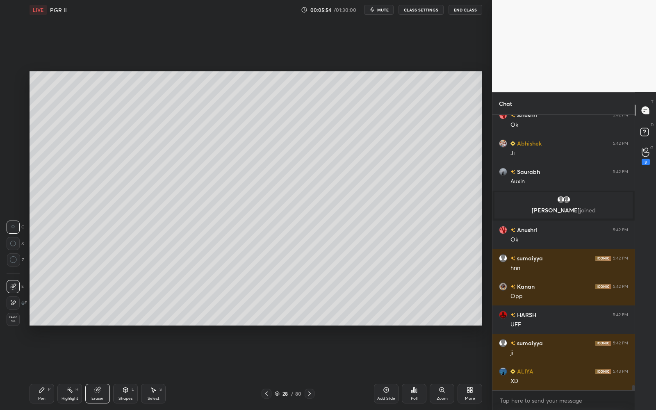
click at [37, 369] on div "Pen P" at bounding box center [42, 394] width 25 height 20
click at [14, 111] on div at bounding box center [13, 110] width 7 height 7
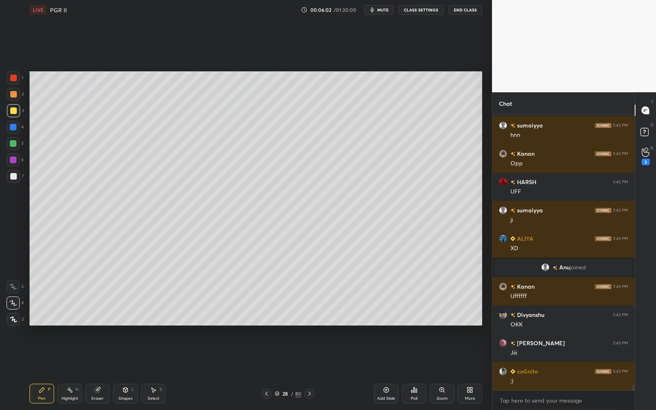
scroll to position [14326, 0]
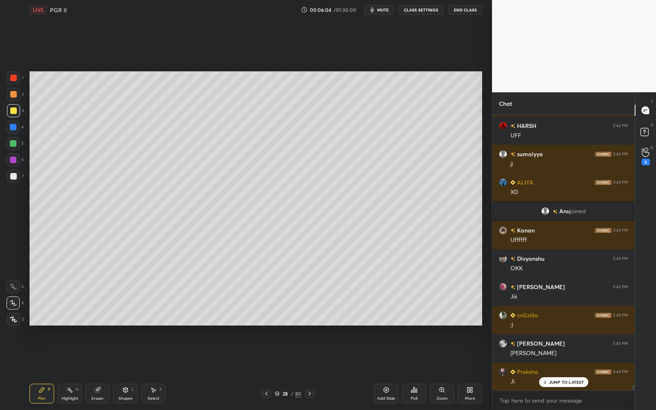
click at [75, 369] on div "H" at bounding box center [76, 389] width 3 height 4
click at [100, 369] on div "Eraser" at bounding box center [97, 394] width 25 height 20
click at [14, 260] on icon at bounding box center [13, 259] width 7 height 7
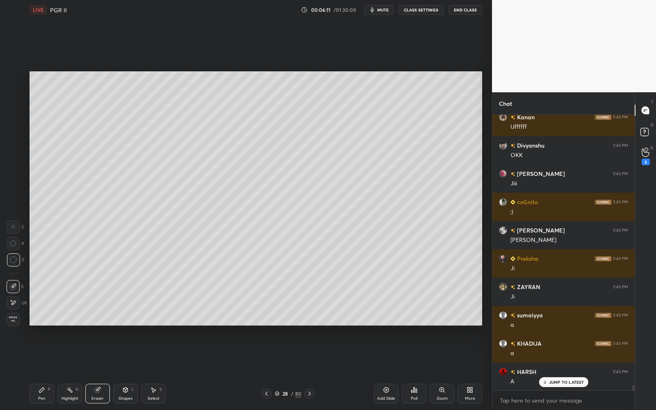
scroll to position [14665, 0]
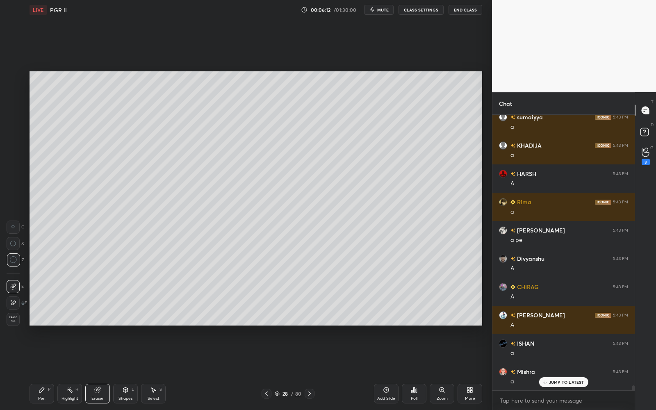
click at [39, 369] on div "Pen P" at bounding box center [42, 394] width 25 height 20
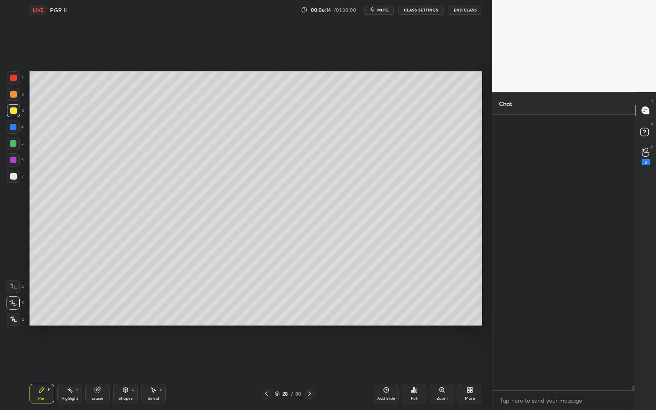
scroll to position [15147, 0]
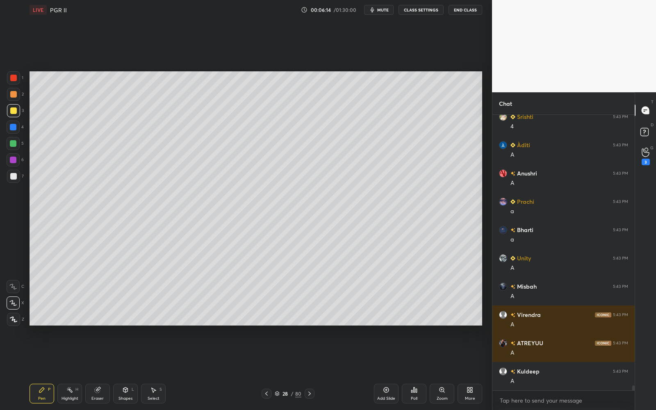
click at [15, 174] on div at bounding box center [13, 176] width 7 height 7
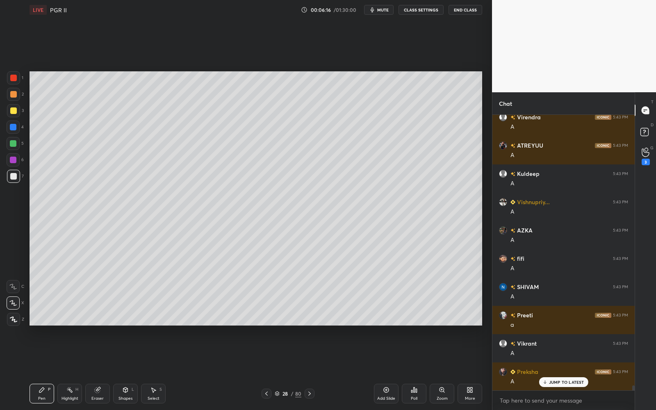
scroll to position [15458, 0]
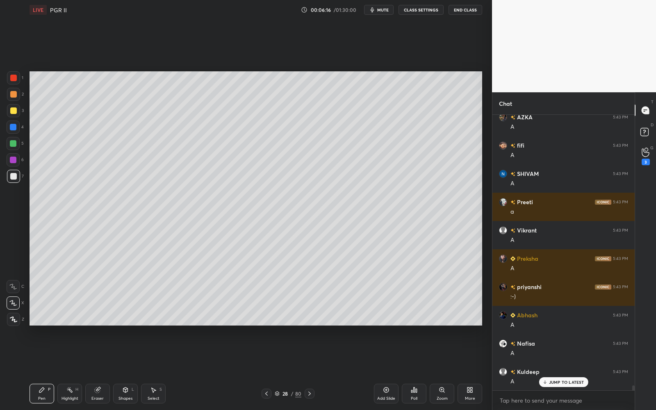
click at [18, 110] on div at bounding box center [13, 110] width 13 height 13
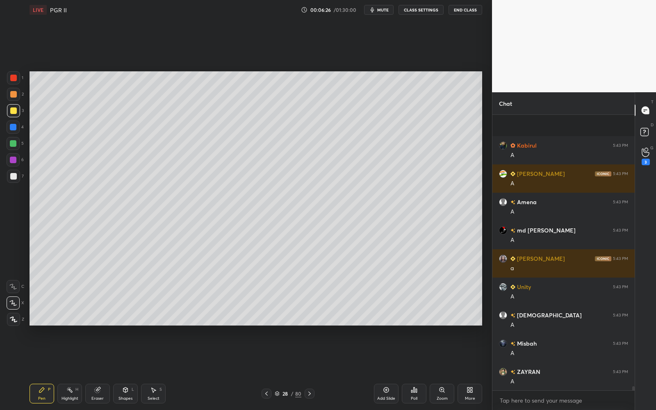
scroll to position [17664, 0]
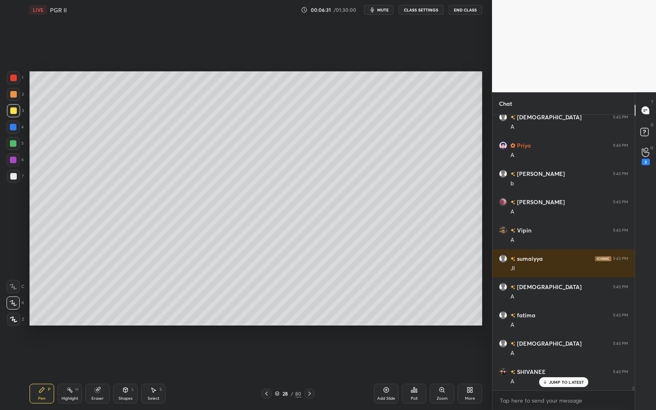
click at [14, 178] on div at bounding box center [13, 176] width 7 height 7
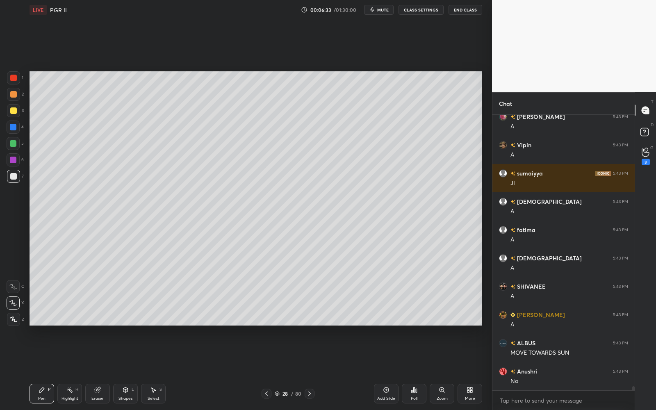
click at [14, 107] on div at bounding box center [13, 110] width 13 height 13
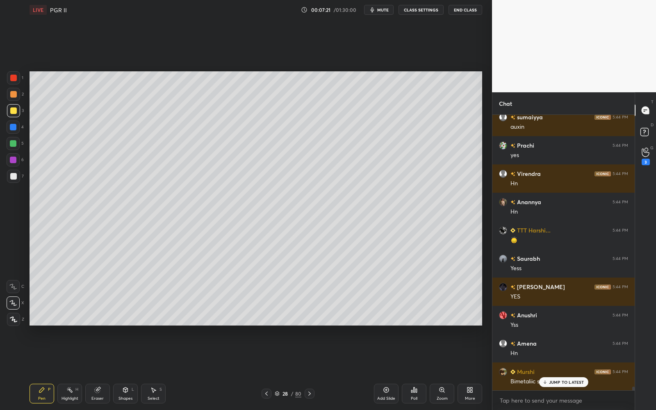
click at [279, 369] on icon at bounding box center [277, 393] width 5 height 5
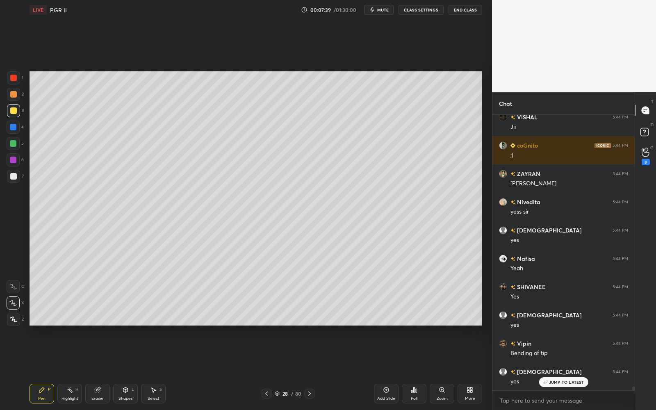
click at [15, 174] on div at bounding box center [13, 176] width 7 height 7
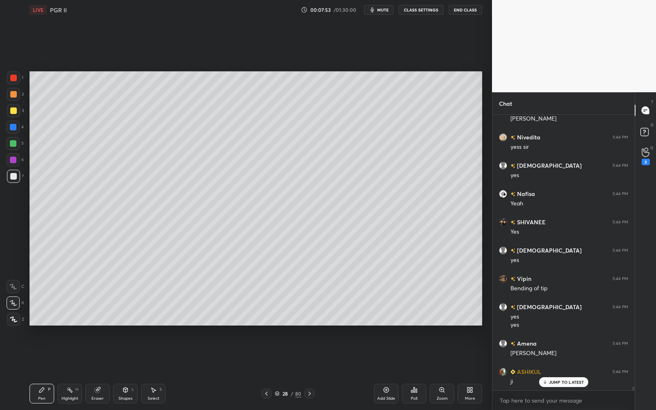
click at [8, 156] on div at bounding box center [13, 159] width 13 height 13
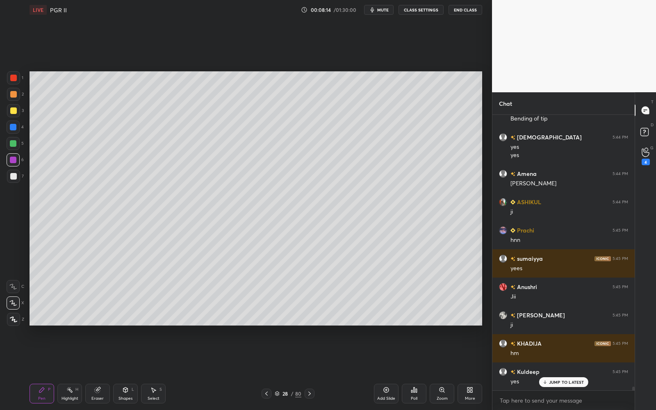
click at [280, 369] on div "28 / 80" at bounding box center [288, 393] width 27 height 7
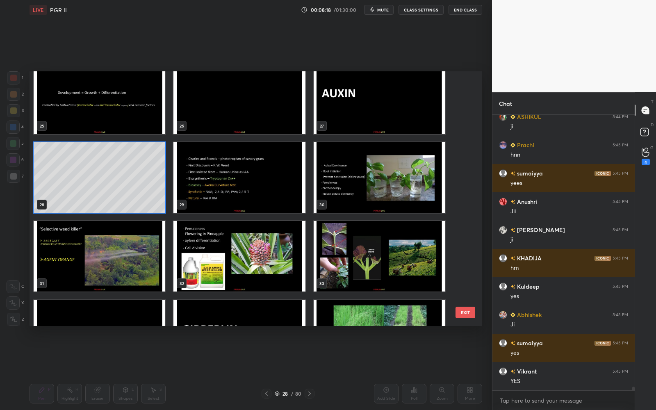
click at [389, 257] on img "grid" at bounding box center [380, 256] width 132 height 71
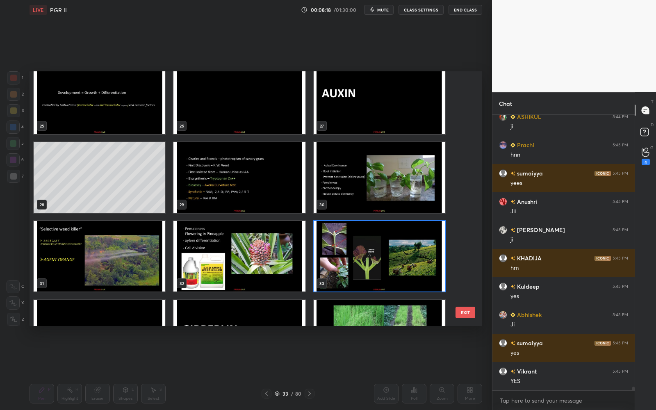
click at [389, 257] on img "grid" at bounding box center [380, 256] width 132 height 71
click at [389, 251] on img "grid" at bounding box center [380, 256] width 132 height 71
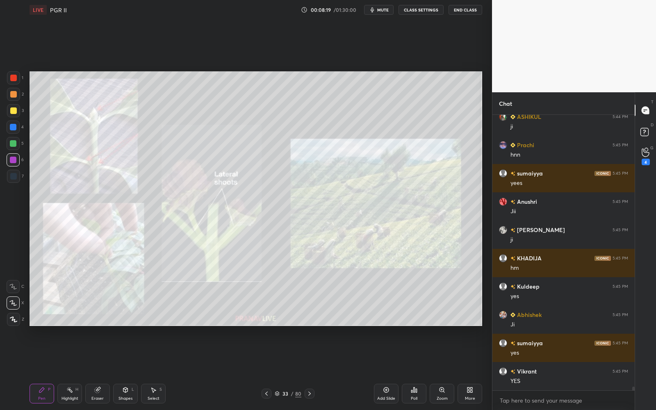
click at [440, 369] on icon at bounding box center [442, 390] width 7 height 7
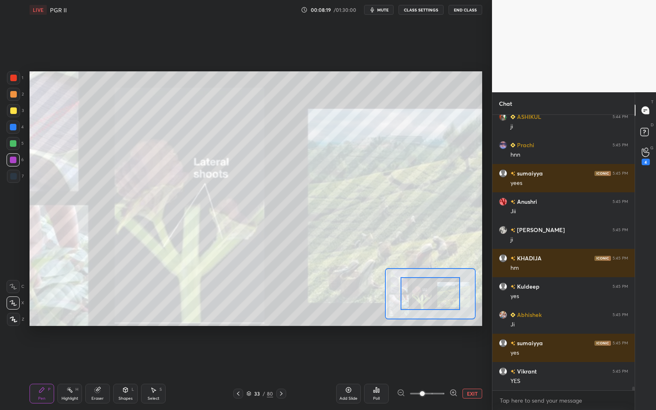
click at [442, 369] on span at bounding box center [427, 393] width 34 height 12
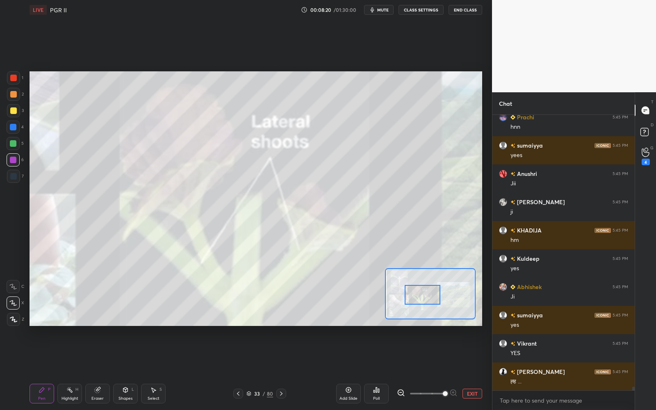
drag, startPoint x: 435, startPoint y: 292, endPoint x: 428, endPoint y: 293, distance: 7.1
click at [428, 293] on div at bounding box center [423, 295] width 36 height 20
click at [469, 369] on button "EXIT" at bounding box center [472, 394] width 20 height 10
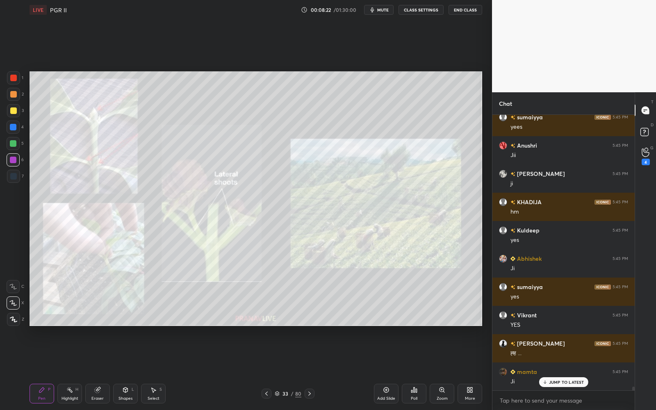
click at [16, 106] on div at bounding box center [13, 110] width 13 height 13
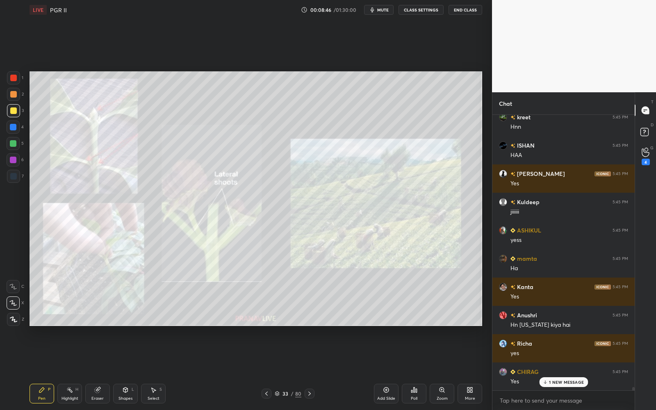
scroll to position [22268, 0]
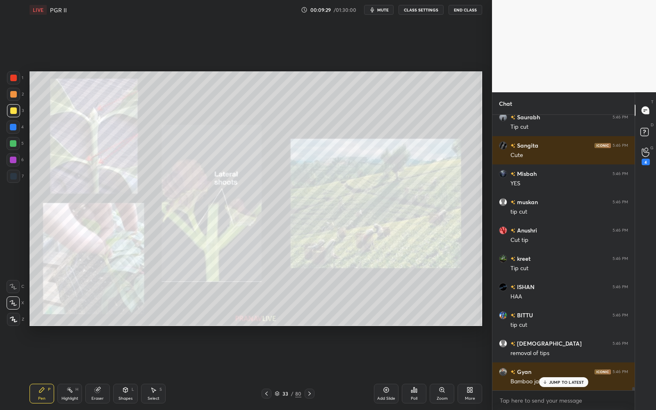
click at [325, 339] on div "Setting up your live class Poll for secs No correct answer Start poll" at bounding box center [255, 199] width 459 height 358
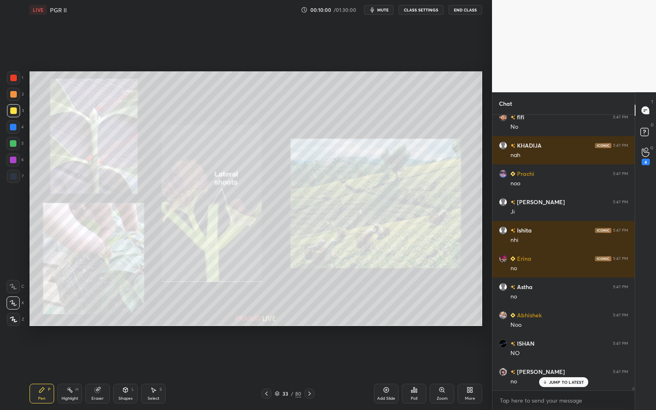
scroll to position [24342, 0]
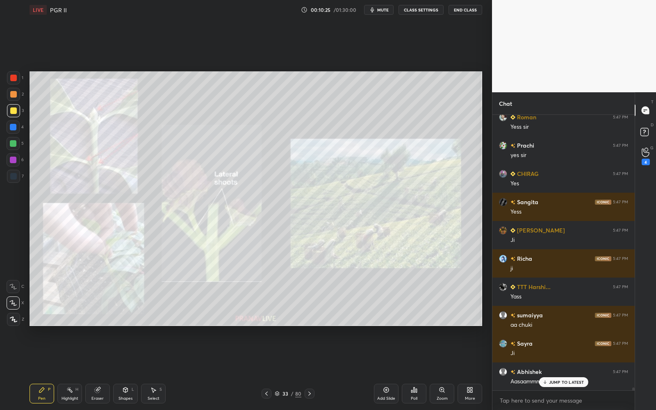
click at [284, 369] on div "33" at bounding box center [285, 393] width 8 height 5
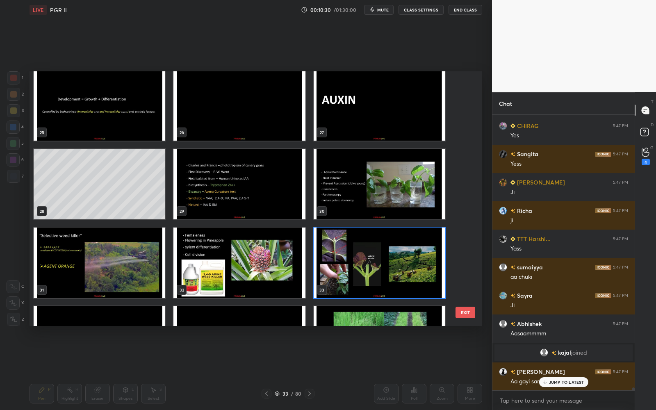
click at [385, 247] on img "grid" at bounding box center [380, 263] width 132 height 71
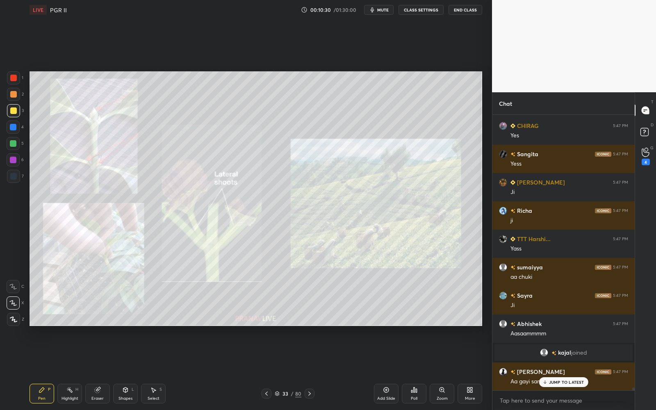
click at [385, 246] on img "grid" at bounding box center [380, 263] width 132 height 71
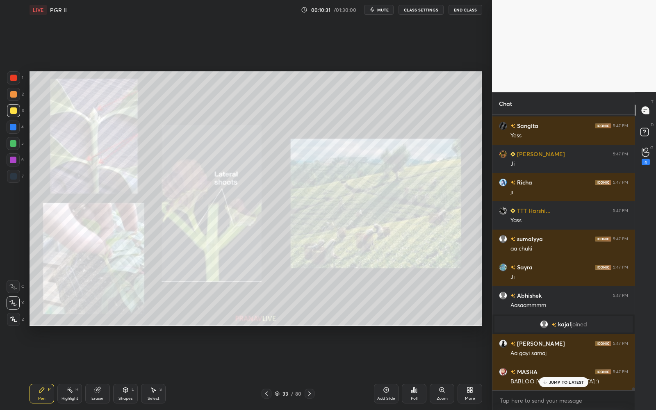
click at [382, 369] on div "Add Slide" at bounding box center [386, 394] width 25 height 20
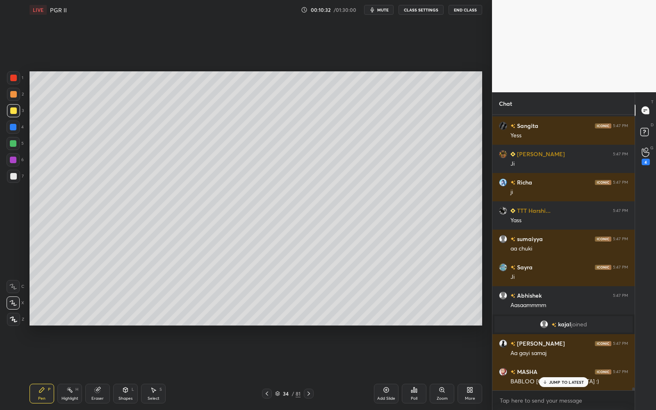
click at [11, 112] on div at bounding box center [13, 110] width 7 height 7
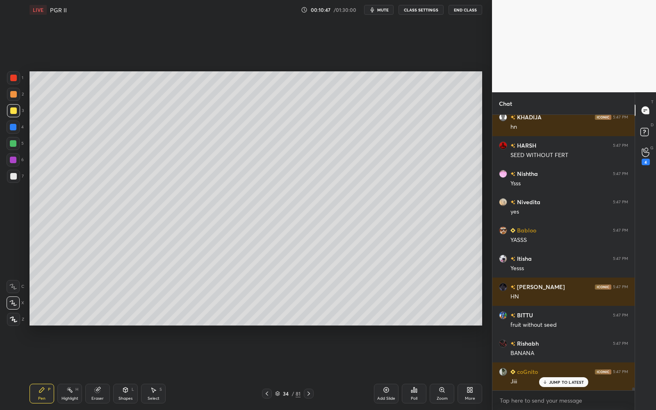
click at [18, 151] on div "5" at bounding box center [15, 145] width 17 height 16
click at [18, 147] on div at bounding box center [13, 143] width 13 height 13
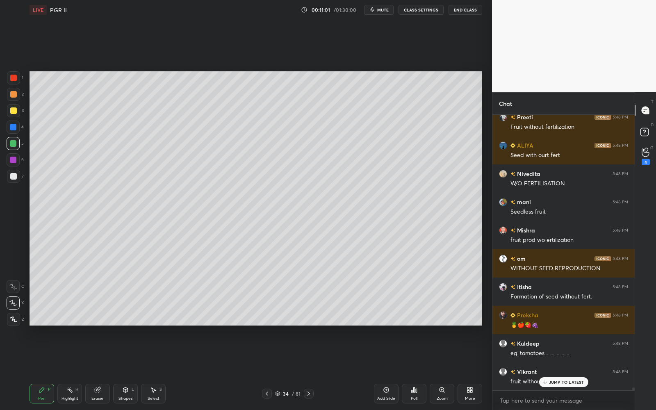
click at [18, 177] on div at bounding box center [13, 176] width 13 height 13
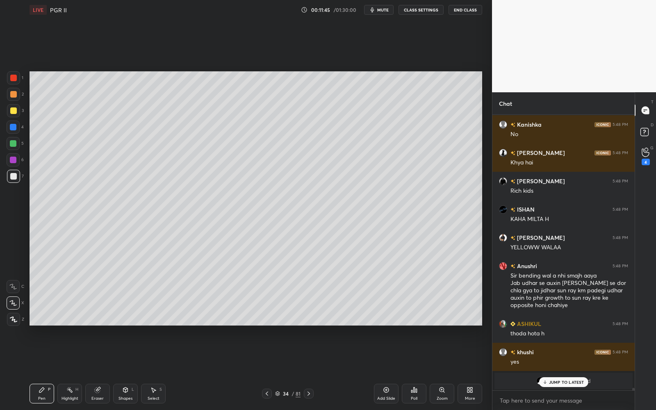
click at [462, 369] on div "More" at bounding box center [470, 394] width 25 height 20
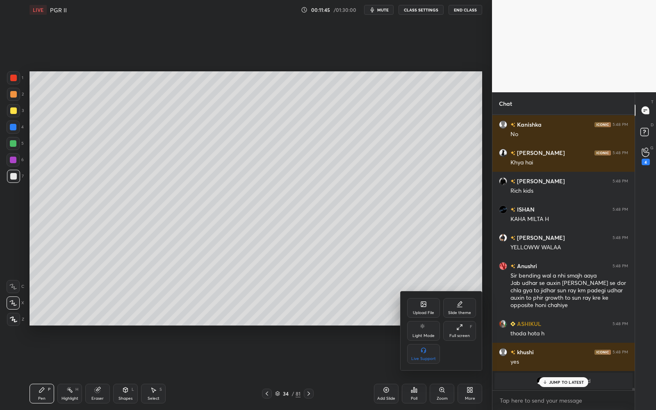
click at [459, 339] on div "Full screen F" at bounding box center [459, 331] width 33 height 20
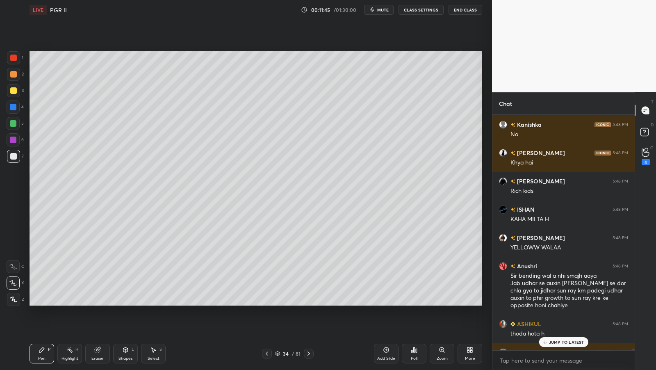
type textarea "x"
click at [558, 344] on p "JUMP TO LATEST" at bounding box center [566, 341] width 35 height 5
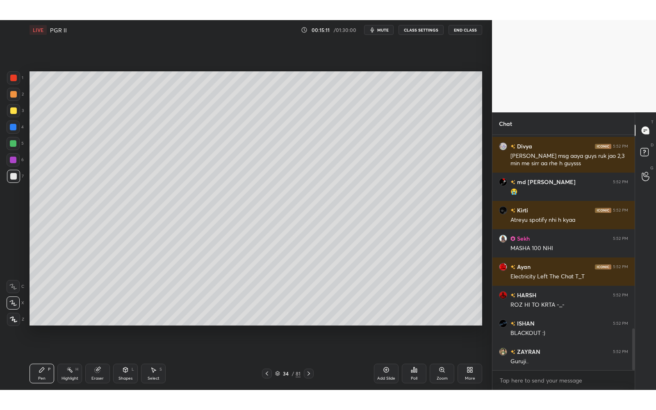
scroll to position [1095, 0]
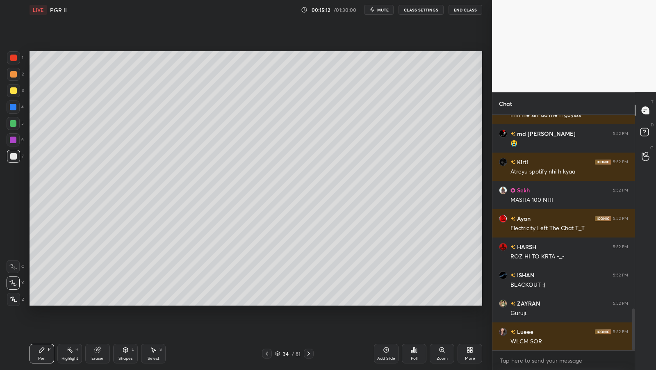
click at [472, 355] on div "More" at bounding box center [470, 354] width 25 height 20
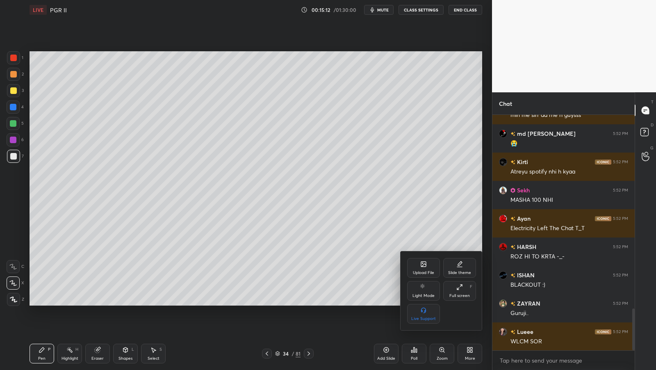
click at [461, 294] on div "Full screen" at bounding box center [459, 296] width 20 height 4
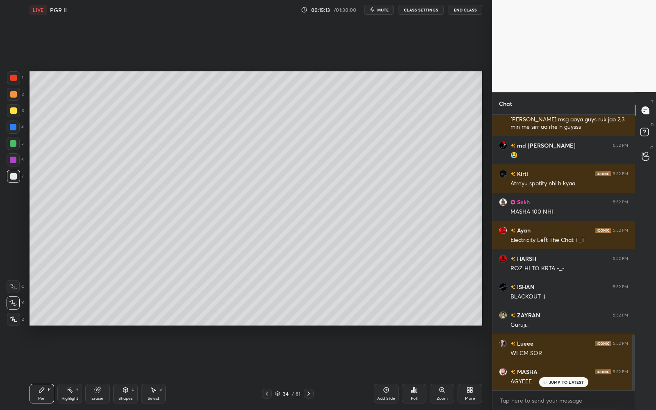
scroll to position [1111, 0]
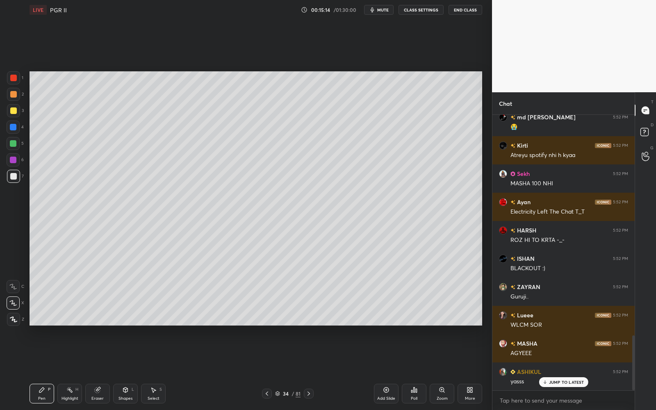
click at [15, 109] on div at bounding box center [13, 110] width 7 height 7
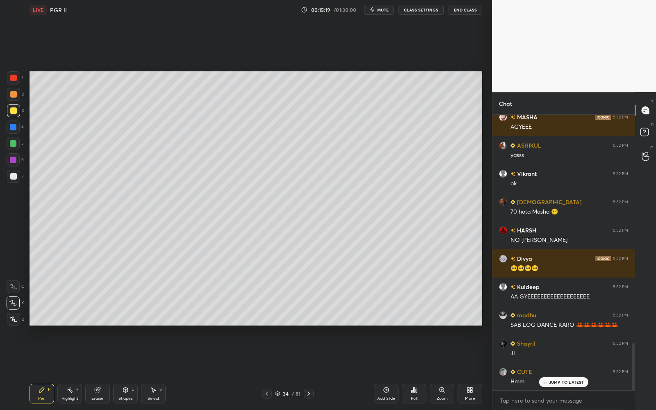
scroll to position [0, 0]
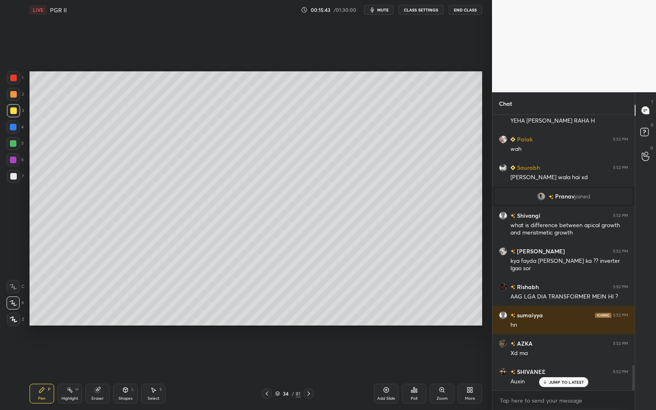
click at [280, 369] on div "34 / 81" at bounding box center [287, 393] width 25 height 7
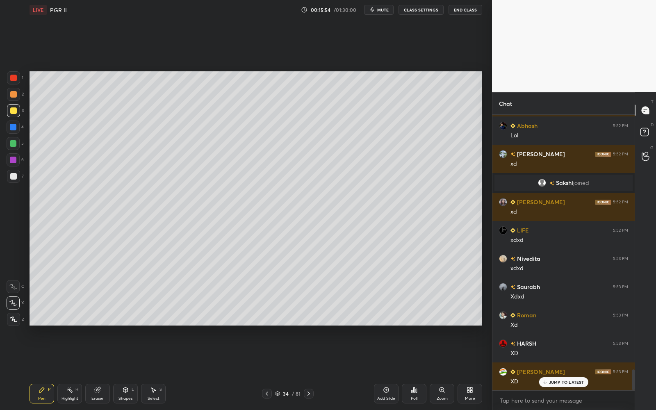
click at [292, 369] on div "/" at bounding box center [292, 393] width 2 height 5
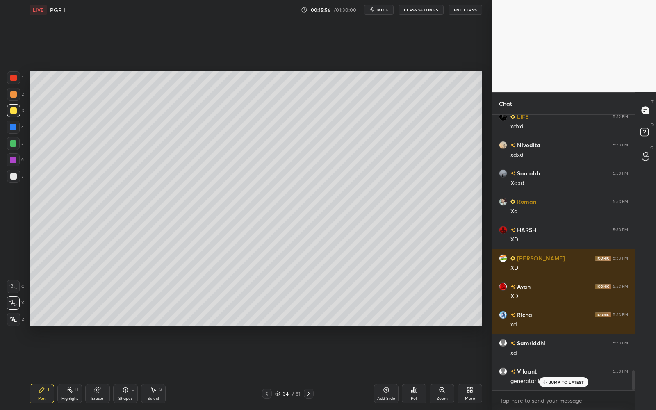
click at [14, 113] on div at bounding box center [13, 110] width 7 height 7
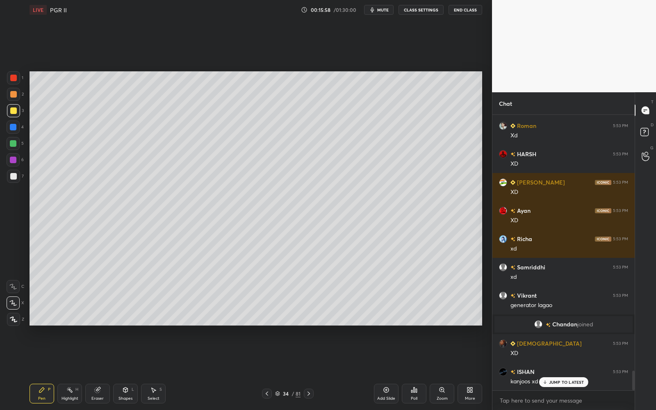
drag, startPoint x: 389, startPoint y: 402, endPoint x: 385, endPoint y: 396, distance: 7.0
click at [385, 369] on div "Add Slide" at bounding box center [386, 398] width 18 height 4
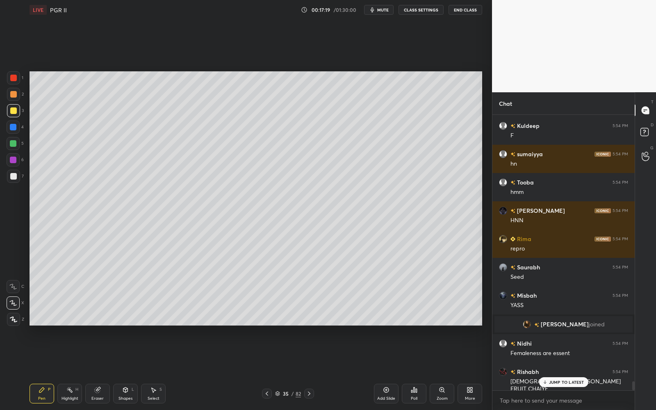
click at [286, 369] on div "35" at bounding box center [286, 393] width 8 height 5
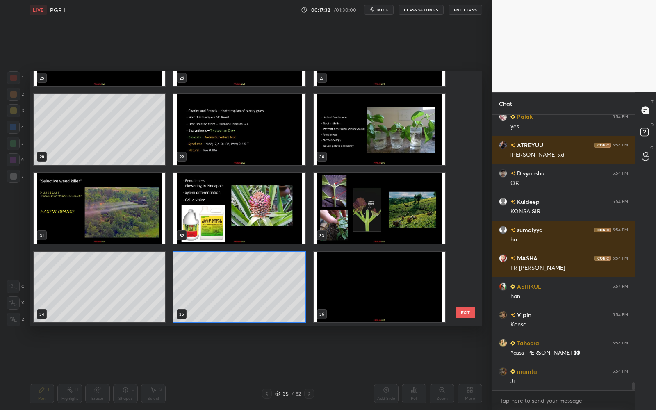
click at [228, 221] on img "grid" at bounding box center [239, 208] width 132 height 71
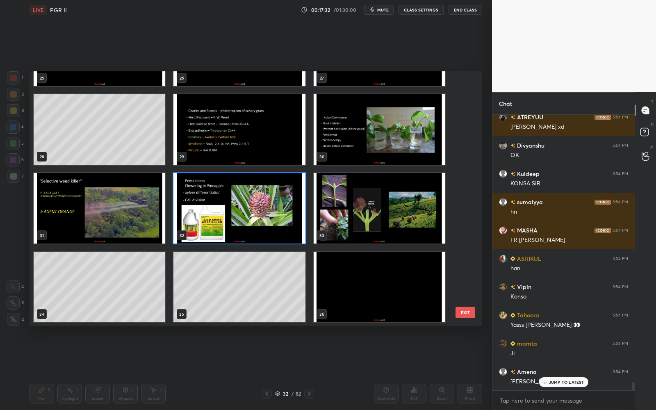
click at [228, 221] on img "grid" at bounding box center [239, 208] width 132 height 71
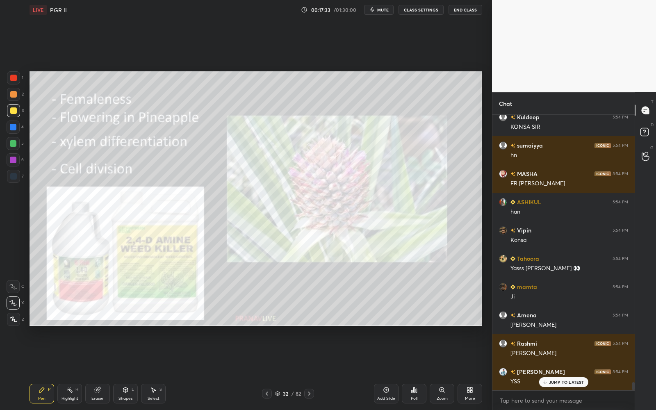
click at [11, 109] on div at bounding box center [13, 110] width 7 height 7
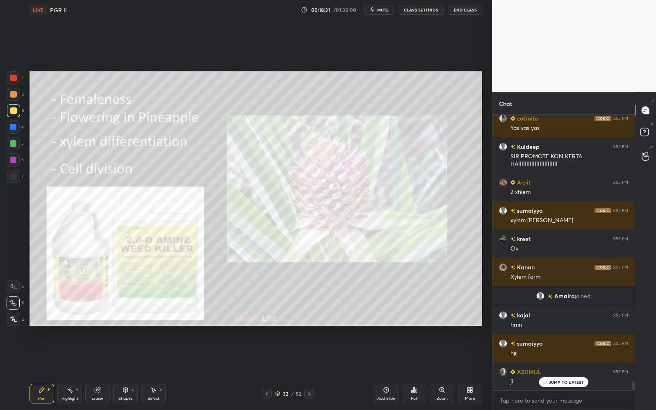
scroll to position [7673, 0]
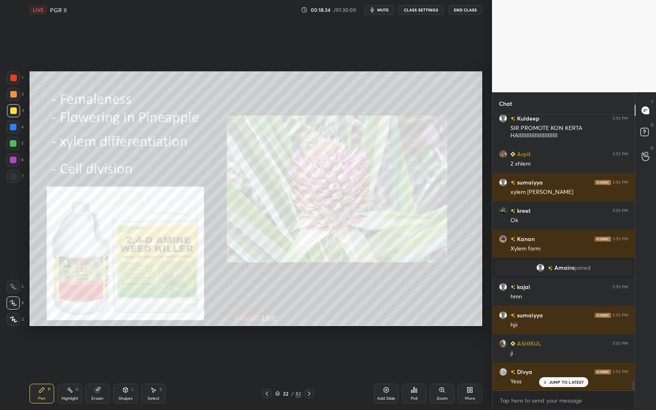
click at [278, 369] on icon at bounding box center [277, 393] width 5 height 5
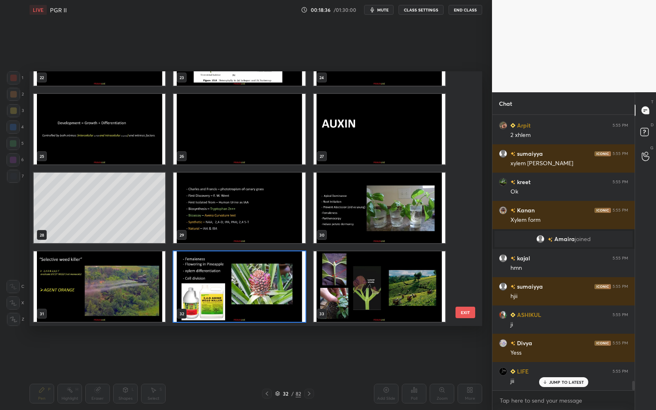
scroll to position [7814, 0]
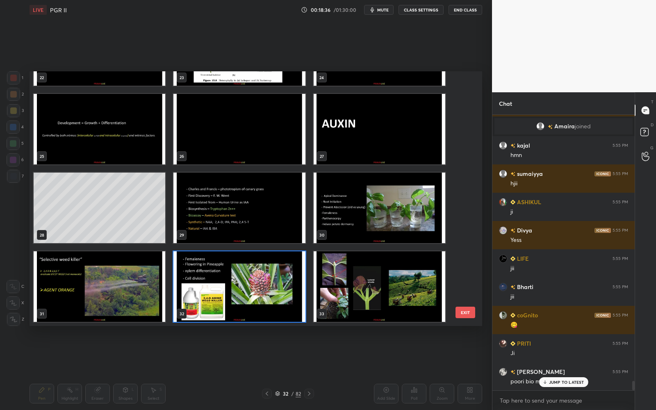
click at [257, 282] on img "grid" at bounding box center [239, 286] width 132 height 71
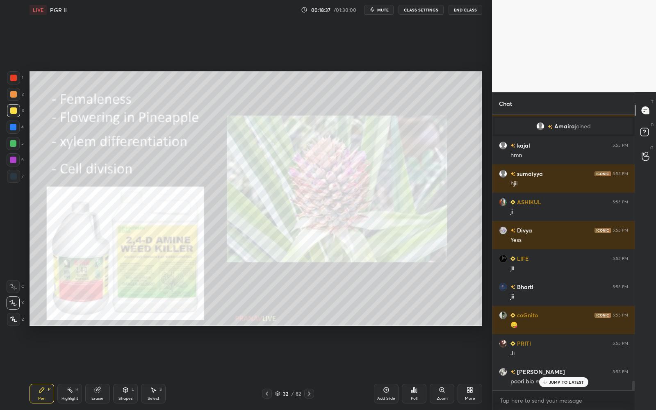
scroll to position [7871, 0]
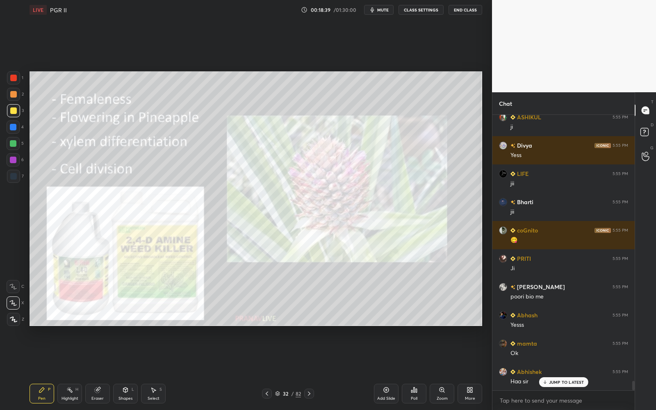
click at [11, 73] on div at bounding box center [13, 77] width 13 height 13
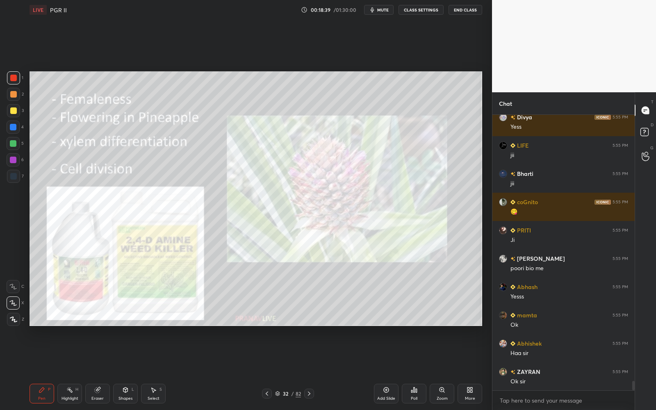
click at [12, 73] on div at bounding box center [13, 77] width 13 height 13
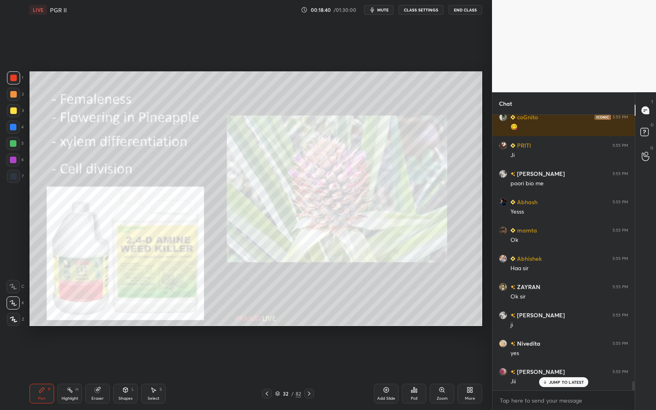
click at [440, 369] on div "Zoom" at bounding box center [442, 394] width 25 height 20
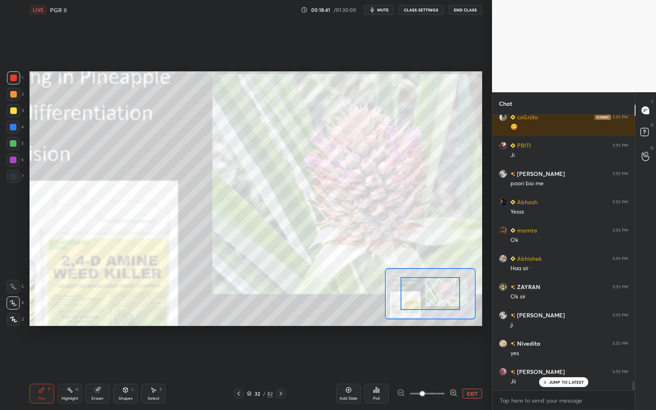
click at [444, 369] on span at bounding box center [427, 393] width 34 height 12
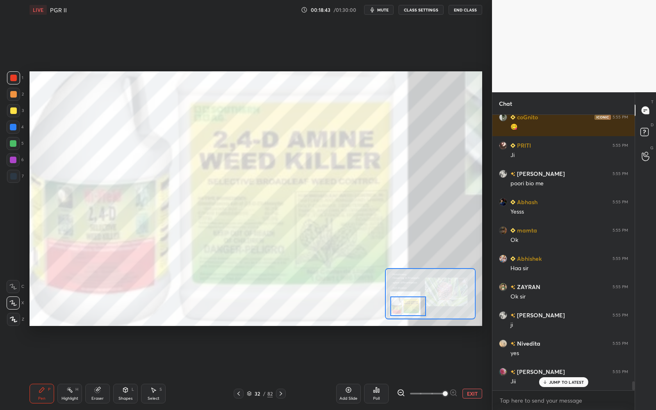
drag, startPoint x: 437, startPoint y: 303, endPoint x: 420, endPoint y: 312, distance: 20.0
click at [420, 312] on div at bounding box center [408, 306] width 36 height 20
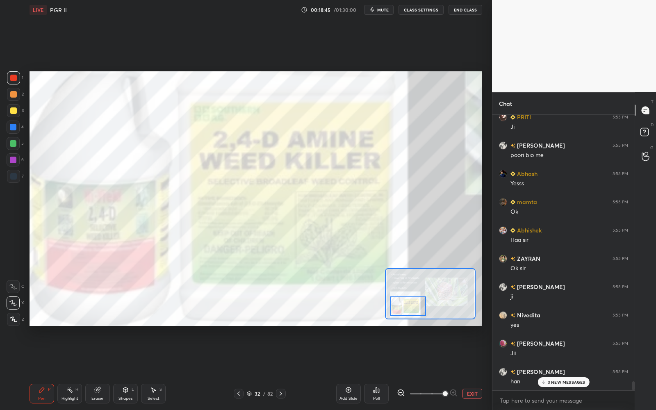
scroll to position [8126, 0]
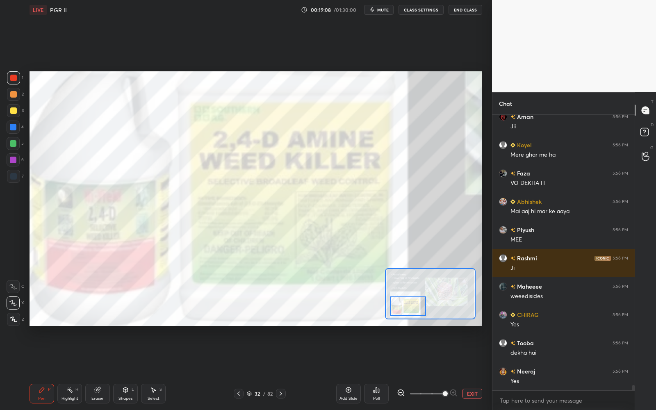
click at [479, 369] on button "EXIT" at bounding box center [472, 394] width 20 height 10
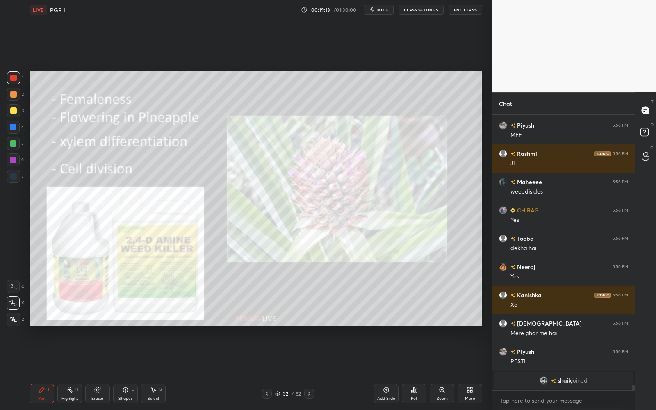
click at [444, 369] on div "Zoom" at bounding box center [442, 394] width 25 height 20
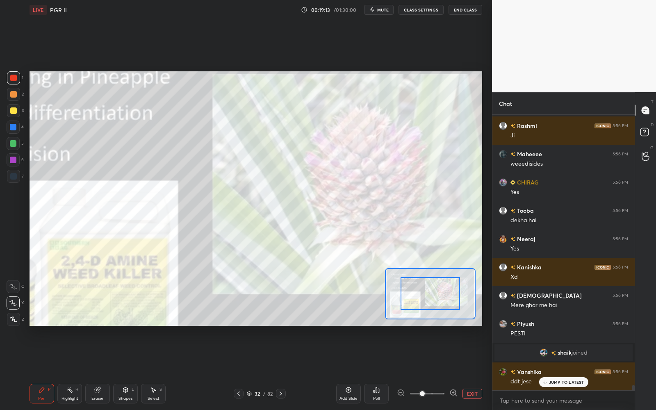
click at [467, 369] on div "EXIT" at bounding box center [439, 394] width 85 height 10
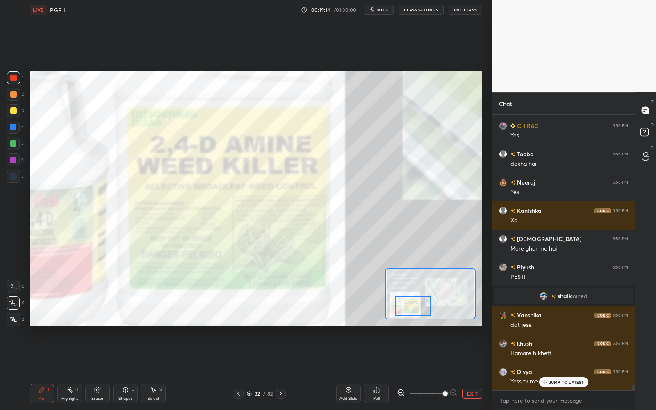
drag, startPoint x: 435, startPoint y: 290, endPoint x: 418, endPoint y: 302, distance: 21.2
click at [418, 302] on div at bounding box center [413, 306] width 36 height 20
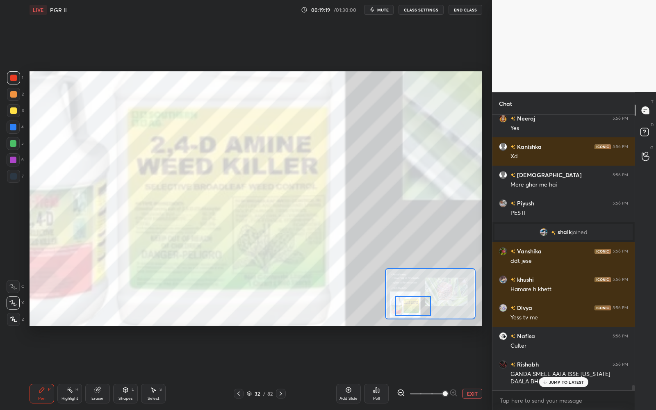
click at [474, 369] on button "EXIT" at bounding box center [472, 394] width 20 height 10
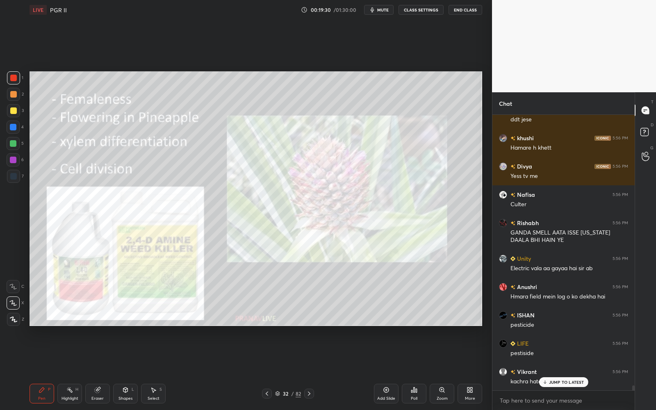
click at [558, 369] on p "JUMP TO LATEST" at bounding box center [566, 382] width 35 height 5
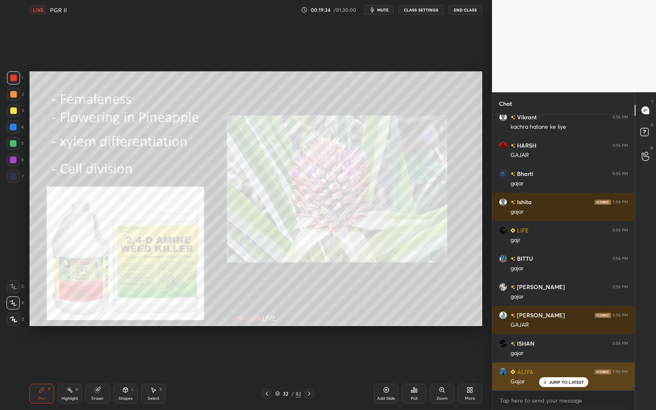
click at [560, 369] on p "JUMP TO LATEST" at bounding box center [566, 382] width 35 height 5
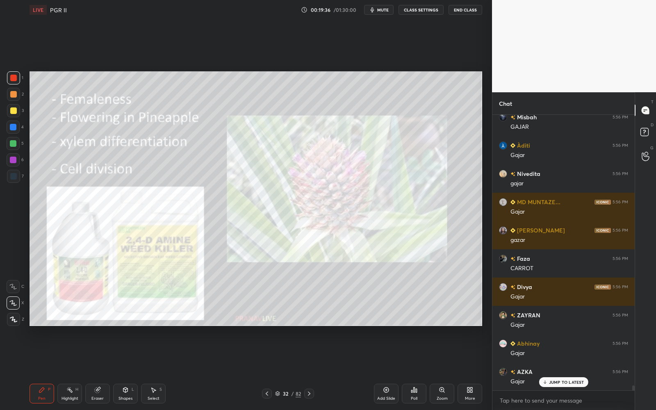
click at [563, 369] on p "JUMP TO LATEST" at bounding box center [566, 382] width 35 height 5
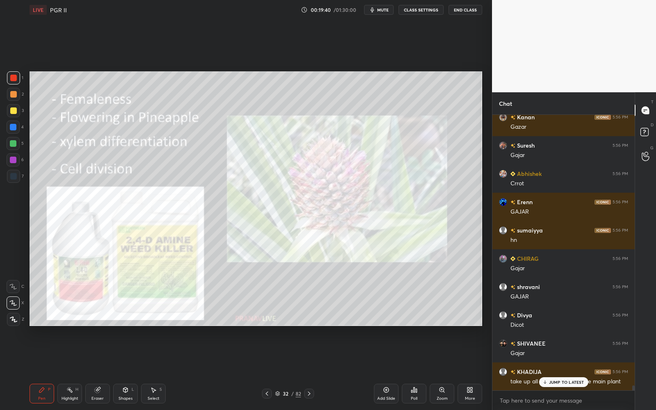
click at [560, 369] on p "JUMP TO LATEST" at bounding box center [566, 382] width 35 height 5
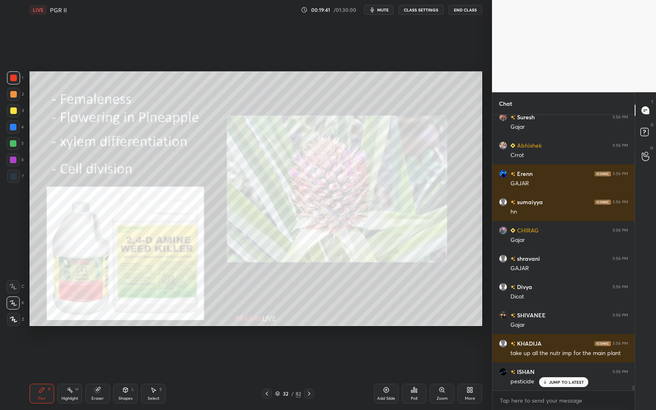
click at [562, 369] on p "JUMP TO LATEST" at bounding box center [566, 382] width 35 height 5
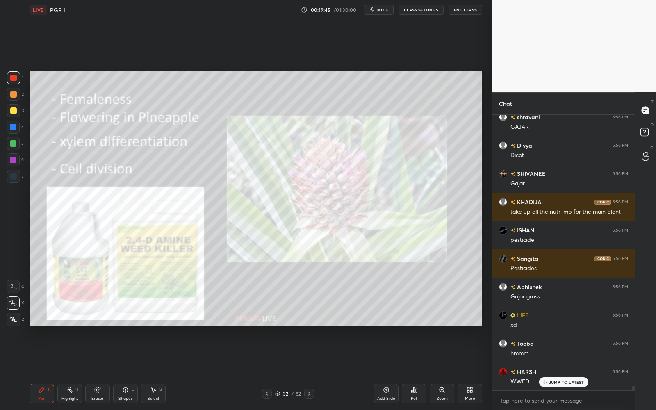
click at [279, 369] on icon at bounding box center [278, 393] width 4 height 2
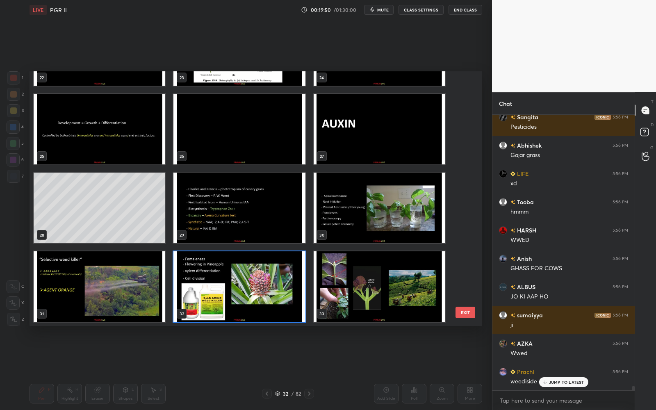
click at [208, 296] on img "grid" at bounding box center [239, 286] width 132 height 71
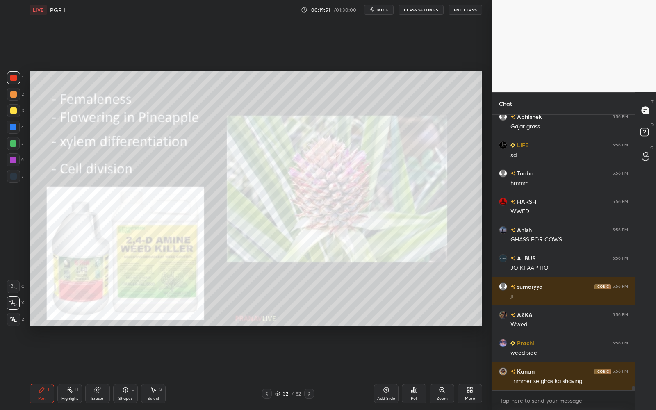
click at [40, 369] on icon at bounding box center [42, 390] width 7 height 7
click at [11, 150] on div "5" at bounding box center [15, 145] width 17 height 16
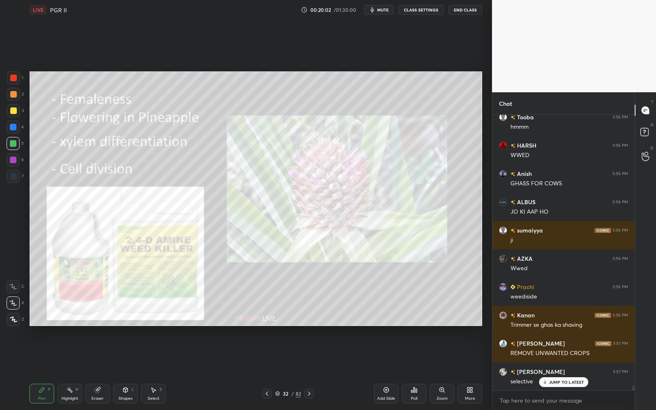
click at [277, 369] on div "32 / 82" at bounding box center [288, 394] width 52 height 10
click at [279, 369] on icon at bounding box center [278, 393] width 4 height 2
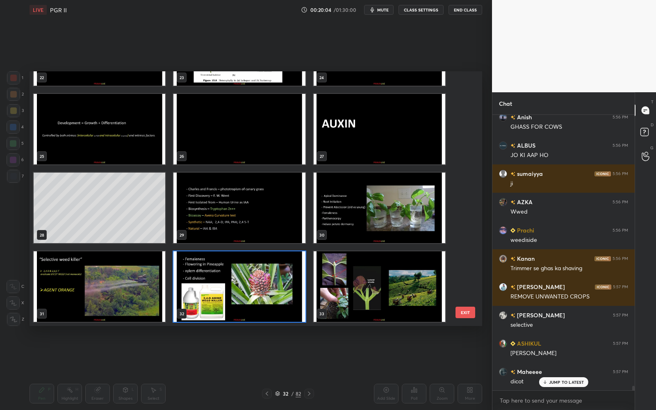
click at [283, 298] on img "grid" at bounding box center [239, 286] width 132 height 71
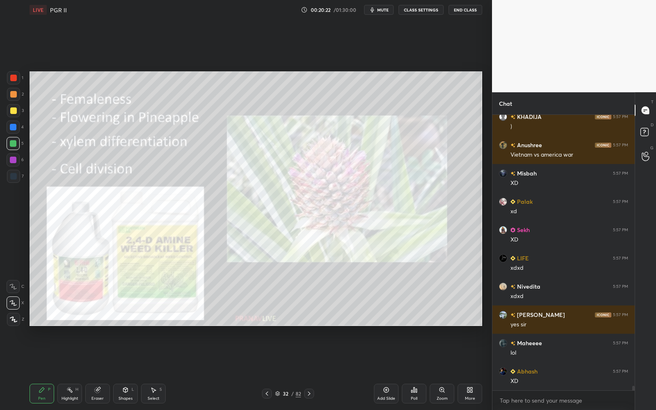
click at [11, 110] on div at bounding box center [13, 110] width 7 height 7
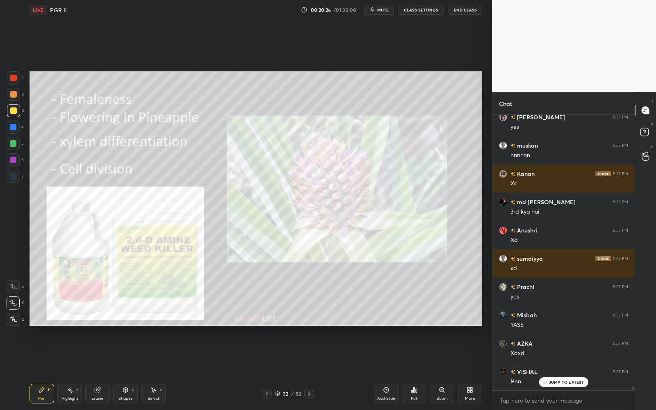
click at [267, 369] on icon at bounding box center [267, 393] width 7 height 7
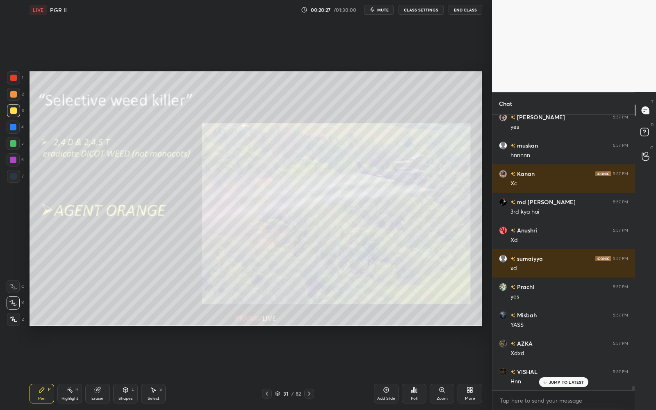
click at [442, 369] on icon at bounding box center [442, 390] width 0 height 2
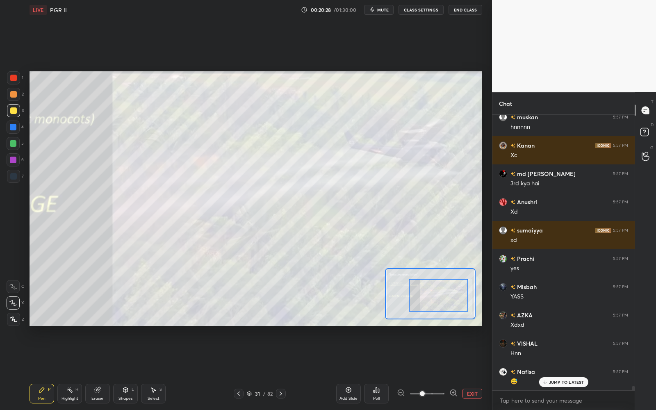
drag, startPoint x: 434, startPoint y: 292, endPoint x: 442, endPoint y: 292, distance: 7.8
click at [442, 293] on div at bounding box center [438, 295] width 59 height 33
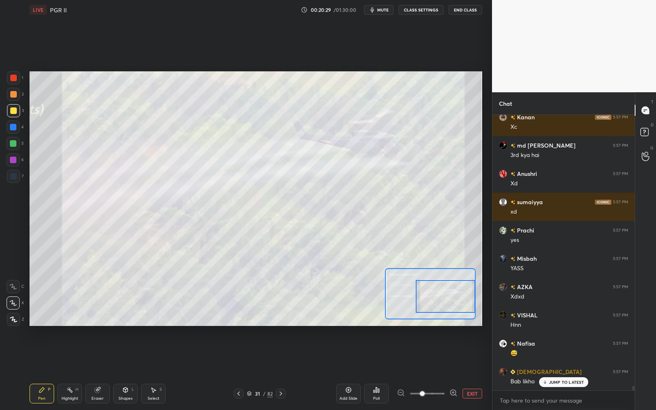
drag, startPoint x: 437, startPoint y: 290, endPoint x: 446, endPoint y: 291, distance: 9.5
click at [446, 292] on div at bounding box center [445, 296] width 59 height 33
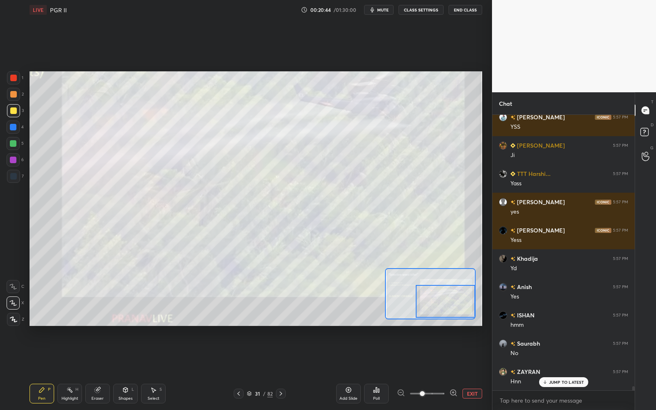
click at [442, 297] on div at bounding box center [445, 301] width 59 height 33
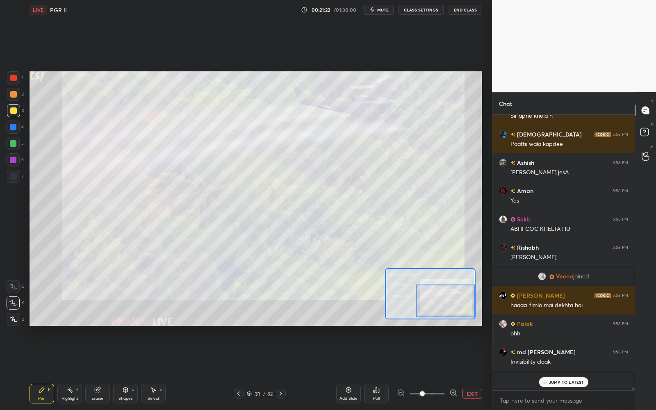
click at [470, 369] on button "EXIT" at bounding box center [472, 394] width 20 height 10
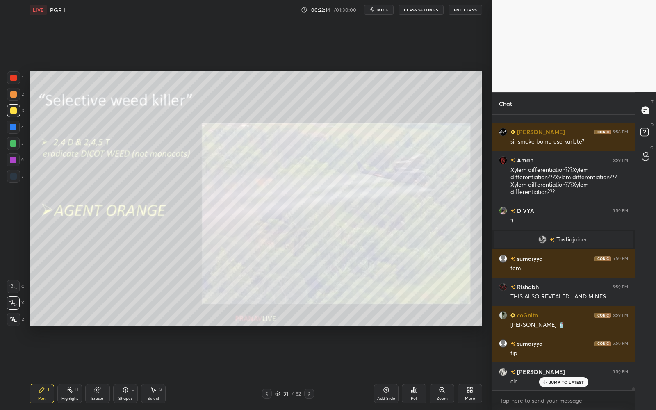
click at [279, 369] on div "Pen P Highlight H Eraser Shapes L Select S 31 / 82 Add Slide Poll Zoom More" at bounding box center [256, 393] width 453 height 33
click at [279, 369] on icon at bounding box center [277, 393] width 5 height 5
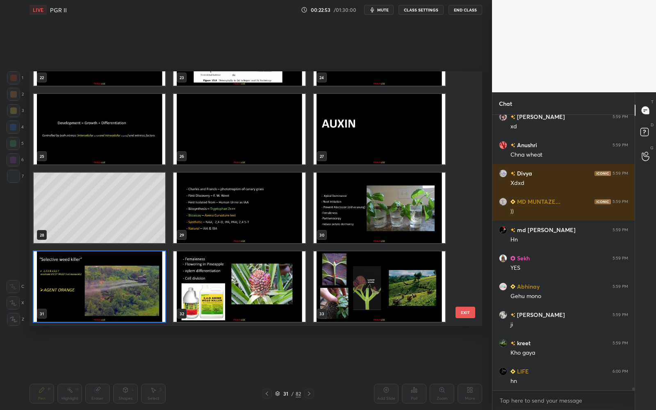
scroll to position [26661, 0]
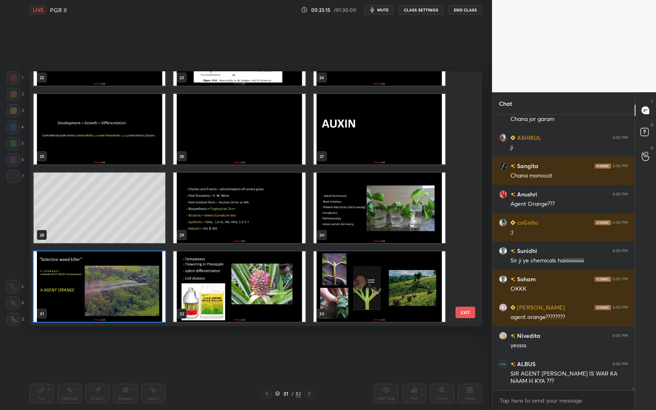
click at [122, 294] on img "grid" at bounding box center [100, 286] width 132 height 71
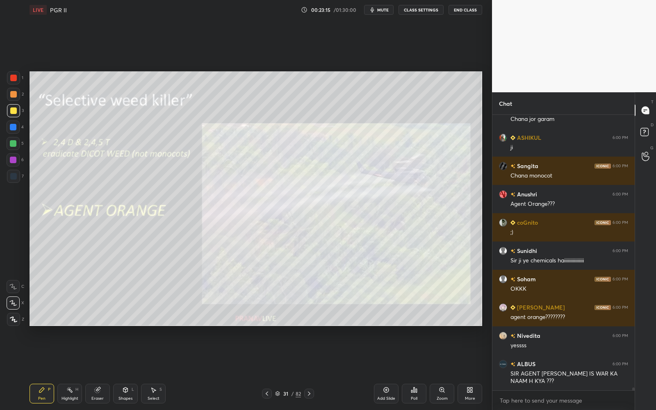
click at [122, 293] on img "grid" at bounding box center [100, 286] width 132 height 71
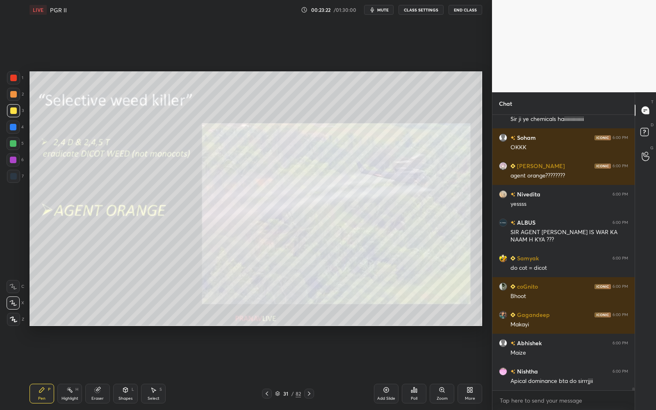
click at [281, 369] on div "31 / 82" at bounding box center [288, 393] width 26 height 7
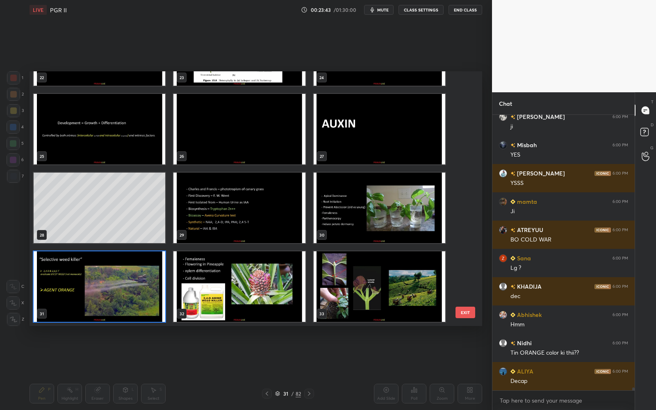
click at [357, 223] on img "grid" at bounding box center [380, 208] width 132 height 71
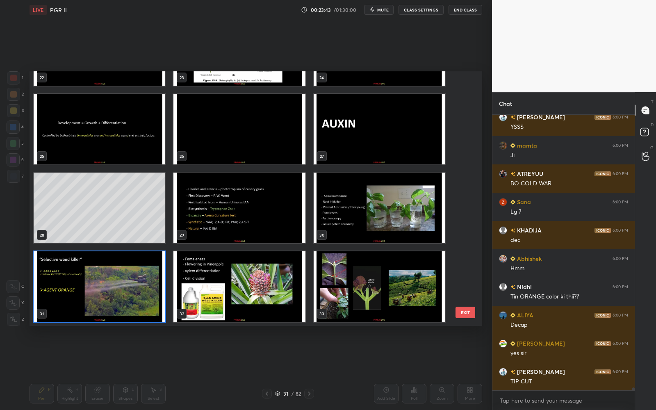
click at [357, 223] on img "grid" at bounding box center [380, 208] width 132 height 71
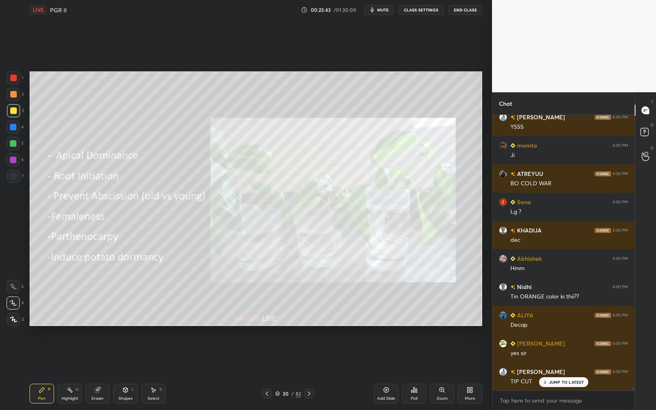
click at [357, 223] on img "grid" at bounding box center [380, 208] width 132 height 71
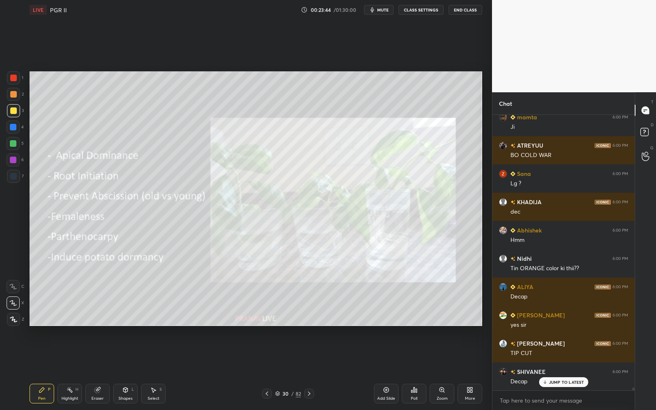
click at [12, 112] on div at bounding box center [13, 110] width 7 height 7
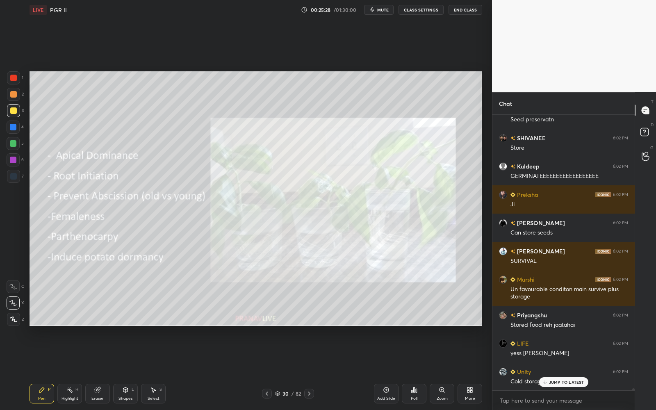
click at [424, 11] on button "CLASS SETTINGS" at bounding box center [421, 10] width 45 height 10
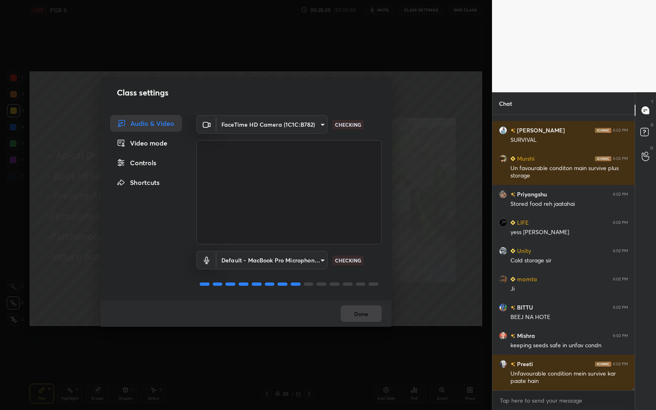
click at [159, 166] on div "Controls" at bounding box center [145, 163] width 71 height 16
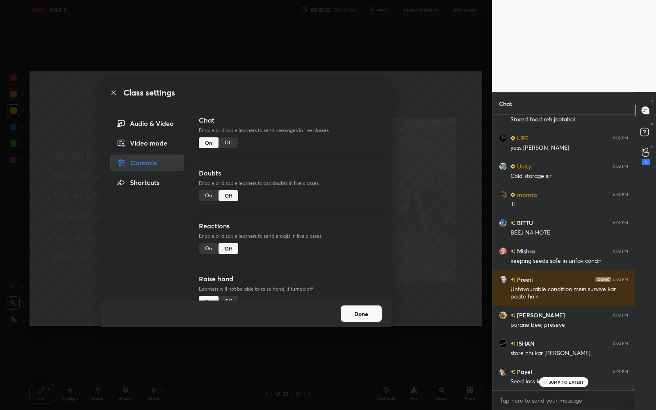
click at [370, 317] on button "Done" at bounding box center [361, 313] width 41 height 16
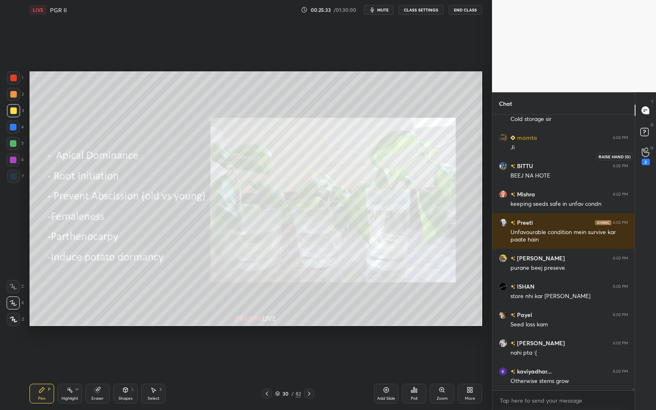
click at [649, 153] on div "2" at bounding box center [646, 156] width 16 height 15
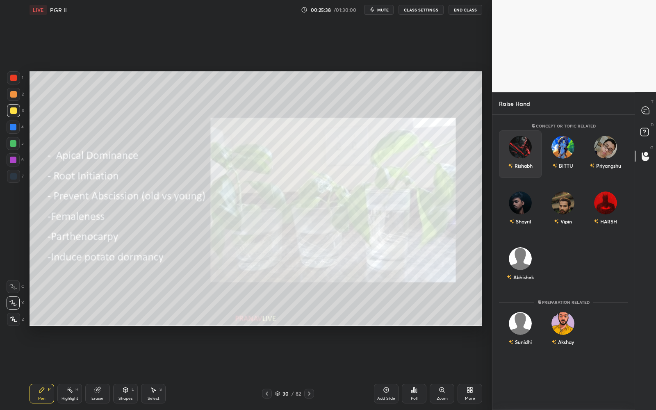
click at [522, 150] on img "grid" at bounding box center [520, 147] width 23 height 23
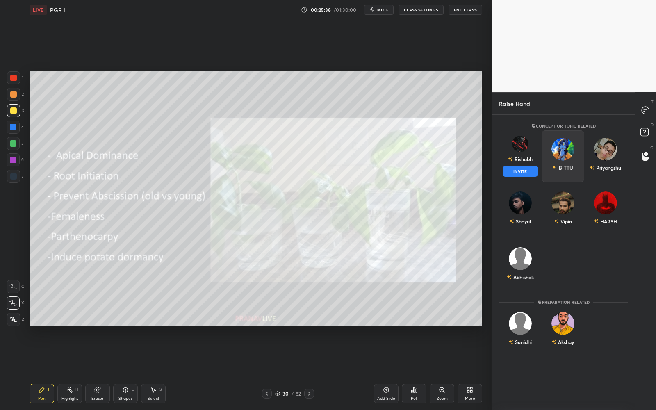
click at [526, 171] on button "INVITE" at bounding box center [520, 171] width 35 height 11
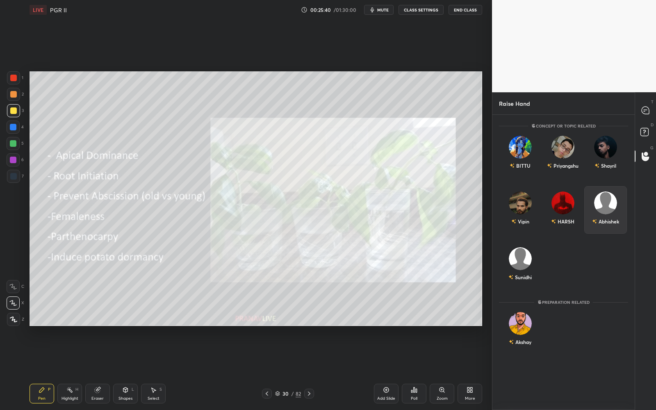
click at [611, 204] on img "grid" at bounding box center [605, 202] width 23 height 23
click at [603, 205] on img "grid" at bounding box center [605, 202] width 23 height 23
click at [563, 250] on div "Sunidhi" at bounding box center [563, 266] width 129 height 48
click at [643, 126] on icon at bounding box center [645, 133] width 15 height 15
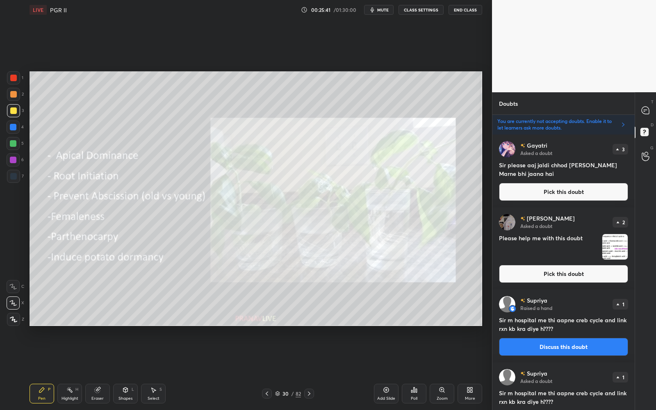
click at [644, 110] on icon at bounding box center [645, 110] width 3 height 0
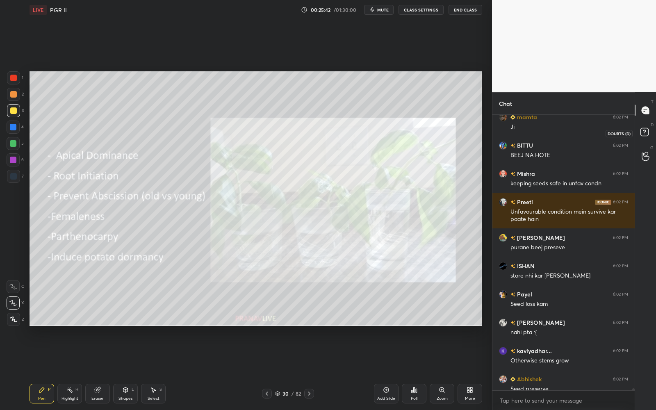
click at [643, 133] on icon at bounding box center [644, 131] width 3 height 3
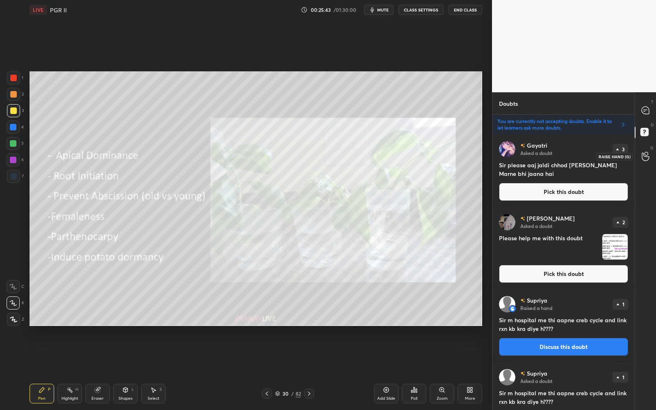
click at [643, 161] on div at bounding box center [646, 156] width 16 height 15
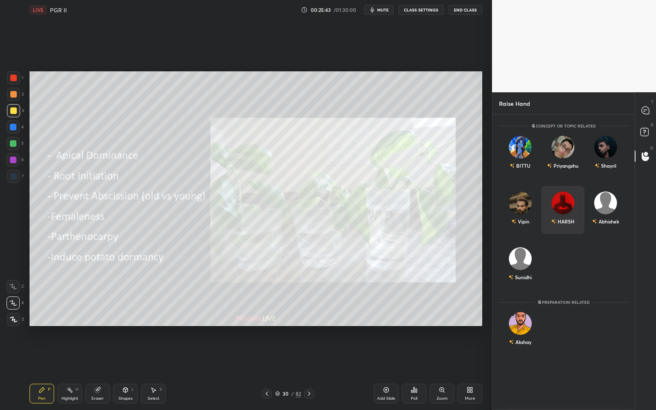
click at [565, 208] on img "grid" at bounding box center [562, 202] width 23 height 23
drag, startPoint x: 565, startPoint y: 224, endPoint x: 562, endPoint y: 226, distance: 4.2
click at [565, 223] on div "HARSH" at bounding box center [566, 221] width 17 height 7
click at [652, 106] on div at bounding box center [646, 110] width 16 height 15
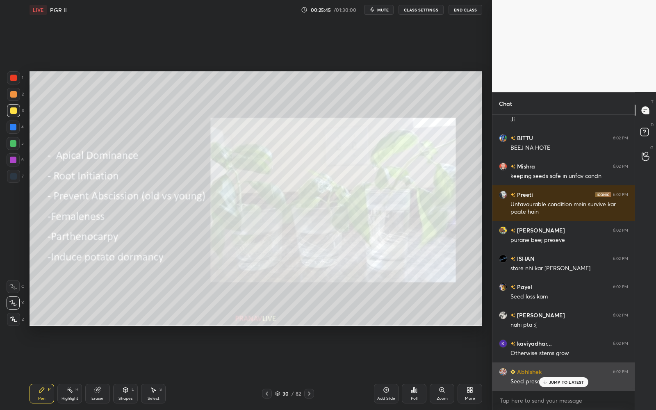
click at [557, 369] on p "JUMP TO LATEST" at bounding box center [566, 382] width 35 height 5
click at [472, 369] on div "More" at bounding box center [470, 394] width 25 height 20
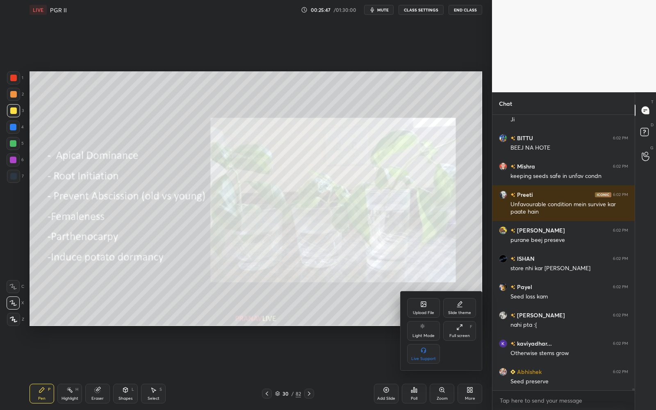
click at [463, 335] on div "Full screen" at bounding box center [459, 336] width 20 height 4
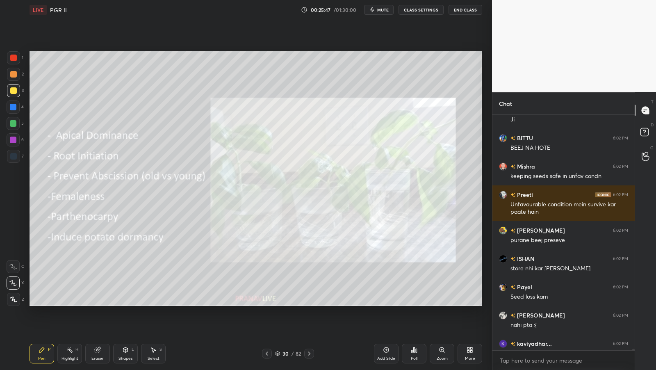
type textarea "x"
click at [384, 0] on html "1 2 3 4 5 6 7 C X Z C X Z E E Erase all H H LIVE PGR II 00:25:48 / 01:30:00 mut…" at bounding box center [328, 0] width 656 height 0
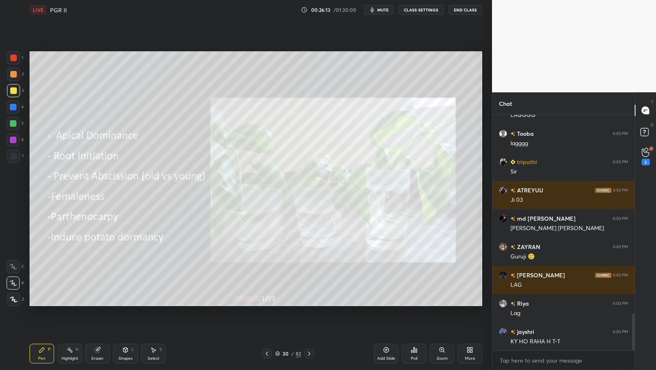
scroll to position [1323, 0]
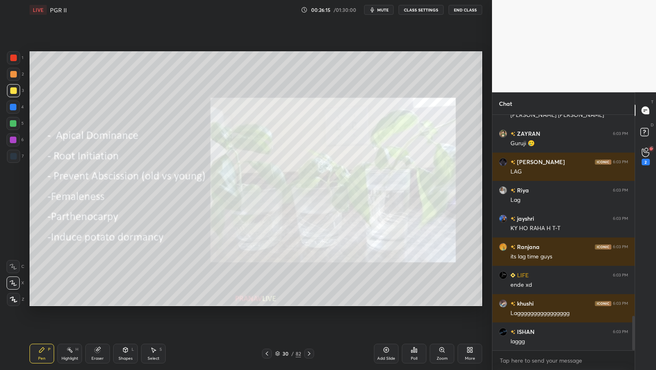
click at [467, 347] on icon at bounding box center [470, 349] width 7 height 7
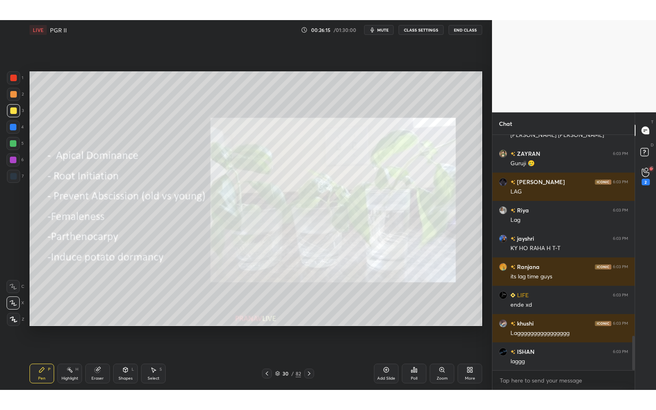
scroll to position [1464, 0]
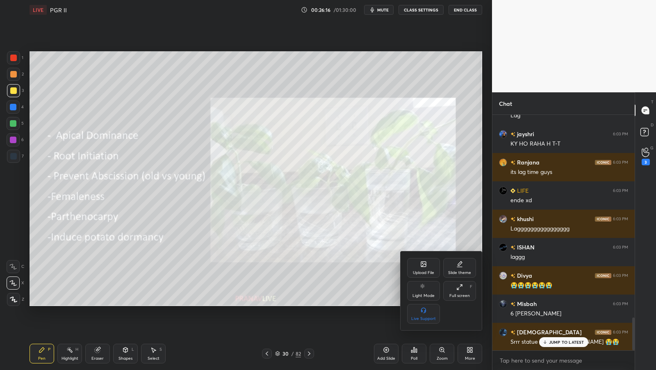
click at [462, 298] on div "Full screen" at bounding box center [459, 296] width 20 height 4
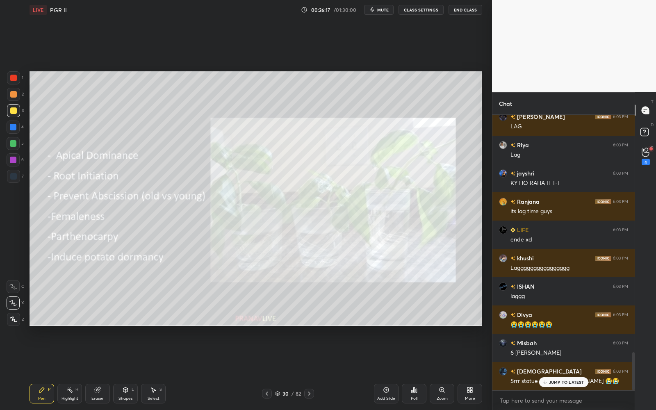
scroll to position [1481, 0]
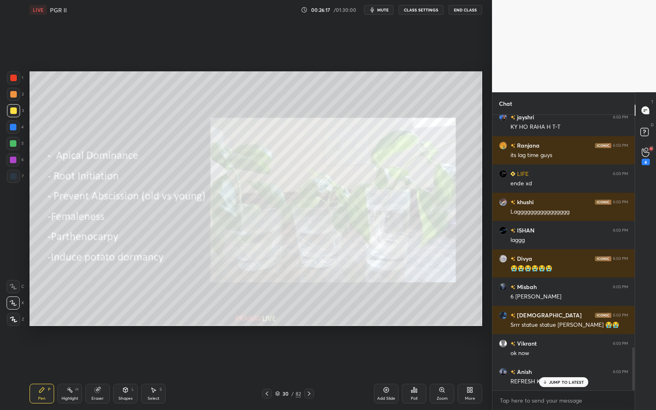
click at [655, 158] on div "G Raise Hand (G) 4" at bounding box center [645, 156] width 21 height 23
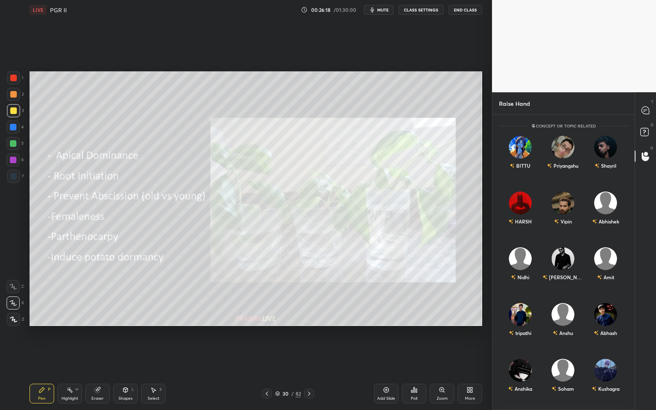
scroll to position [2, 2]
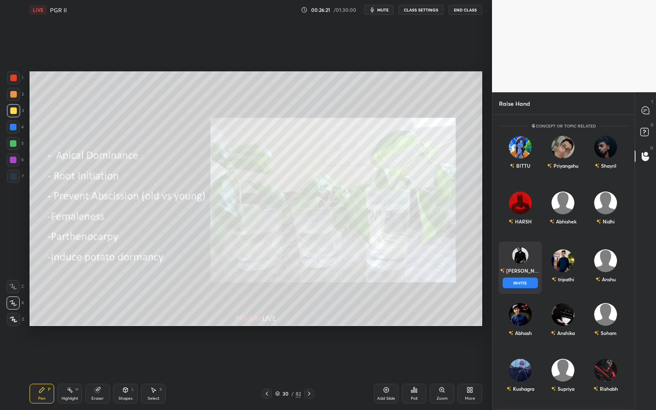
click at [526, 263] on div "Jasmine INVITE" at bounding box center [520, 268] width 43 height 52
click at [530, 279] on button "INVITE" at bounding box center [520, 283] width 35 height 11
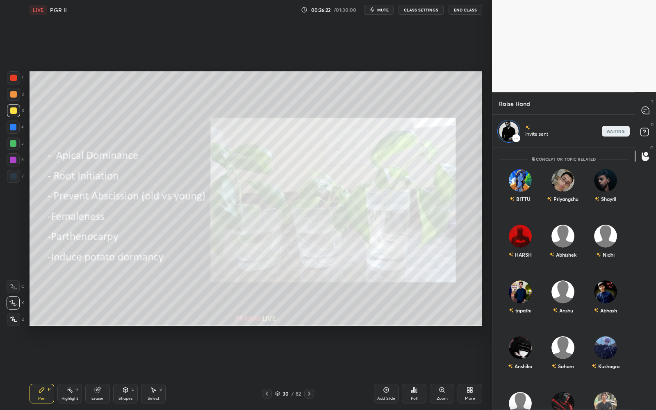
scroll to position [260, 140]
click at [651, 109] on div at bounding box center [646, 110] width 16 height 15
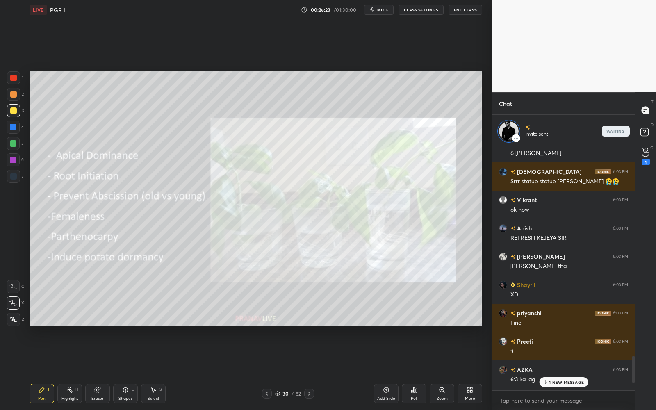
click at [578, 369] on div "1 NEW MESSAGE" at bounding box center [563, 382] width 49 height 10
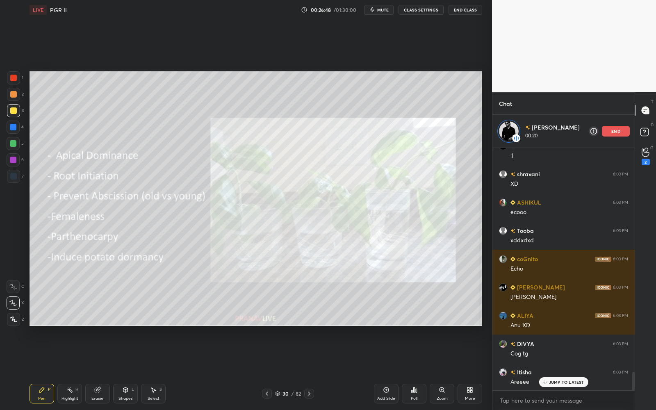
click at [613, 131] on p "end" at bounding box center [615, 131] width 9 height 4
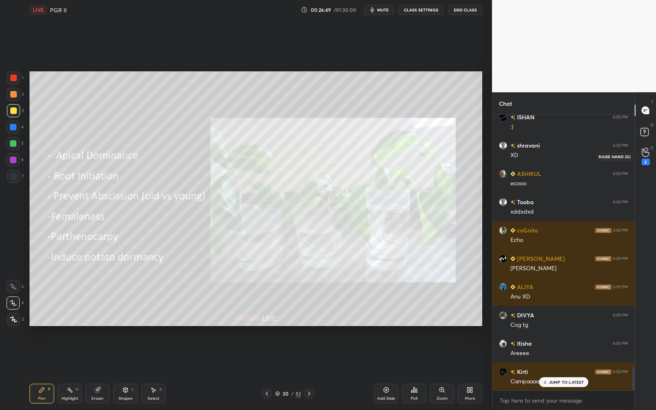
click at [647, 160] on div "2" at bounding box center [646, 162] width 8 height 7
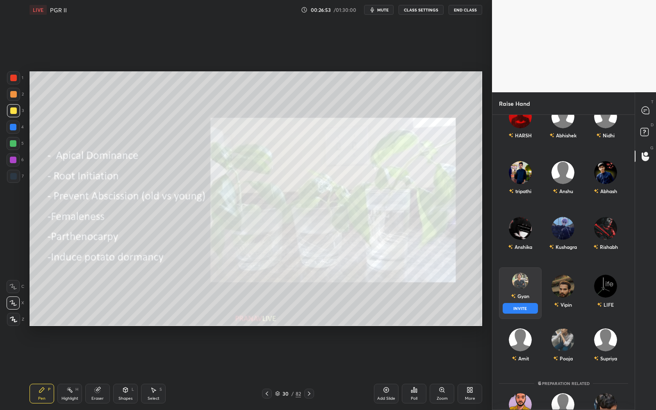
click at [525, 289] on div "Gyan INVITE" at bounding box center [520, 293] width 43 height 52
click at [524, 302] on div "Gyan INVITE" at bounding box center [520, 293] width 43 height 52
click at [524, 308] on button "INVITE" at bounding box center [520, 308] width 35 height 11
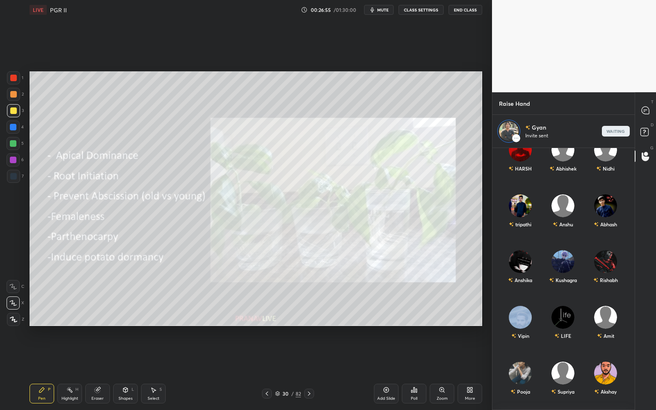
click at [646, 106] on icon at bounding box center [645, 110] width 9 height 9
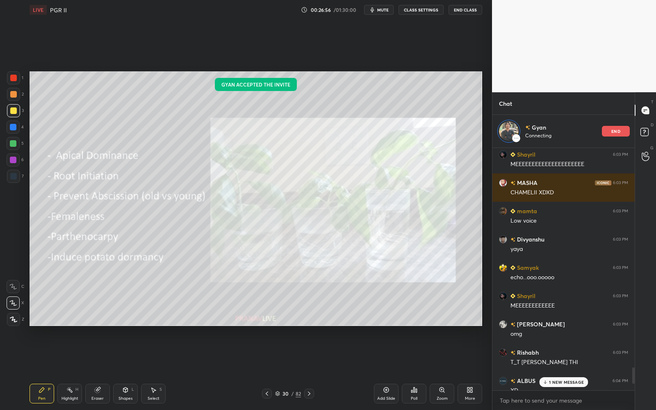
click at [576, 369] on p "1 NEW MESSAGE" at bounding box center [566, 382] width 35 height 5
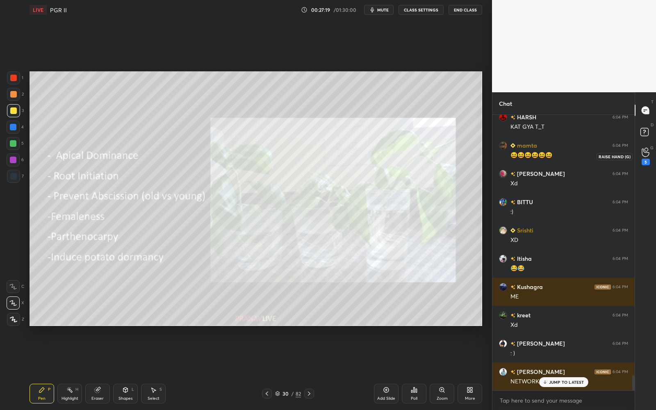
click at [647, 151] on icon at bounding box center [646, 152] width 8 height 9
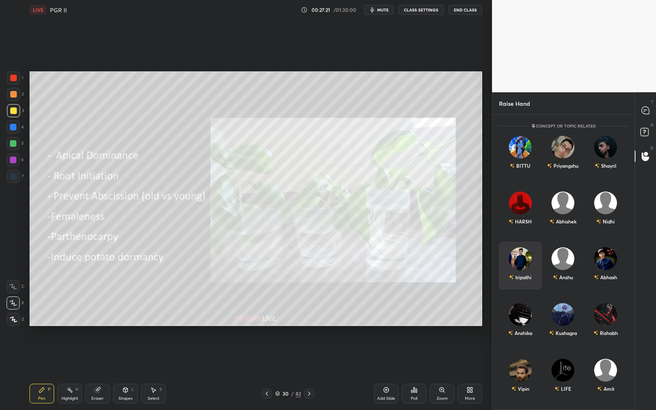
click at [521, 263] on div "tripathi" at bounding box center [520, 266] width 43 height 48
click at [522, 282] on button "INVITE" at bounding box center [520, 283] width 35 height 11
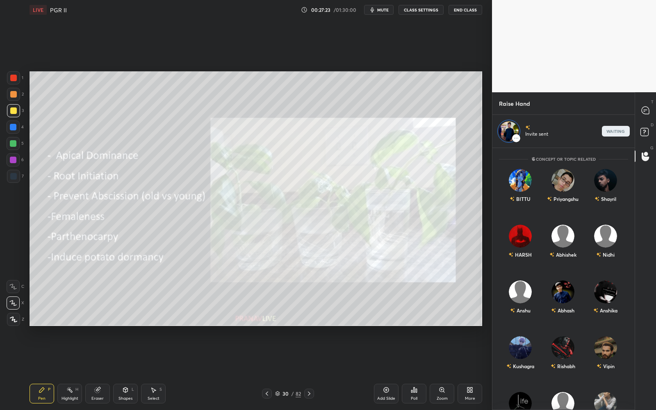
click at [644, 108] on icon at bounding box center [645, 110] width 7 height 7
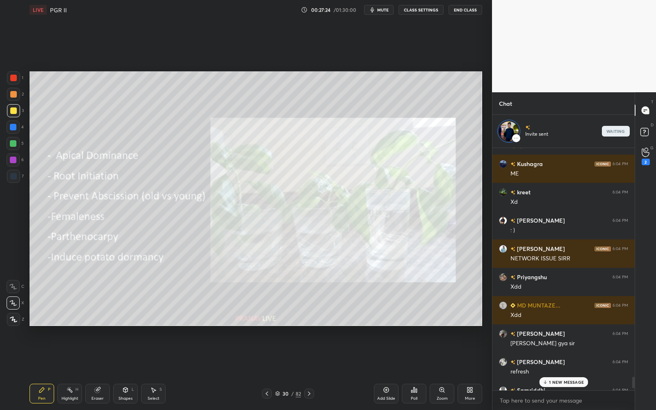
click at [562, 369] on p "1 NEW MESSAGE" at bounding box center [566, 382] width 35 height 5
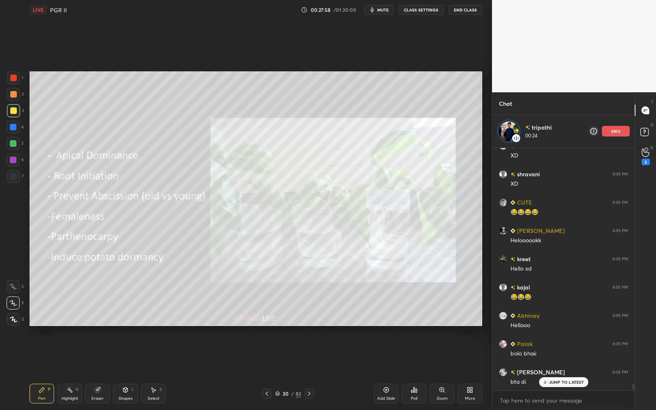
click at [616, 126] on div "end" at bounding box center [616, 131] width 28 height 11
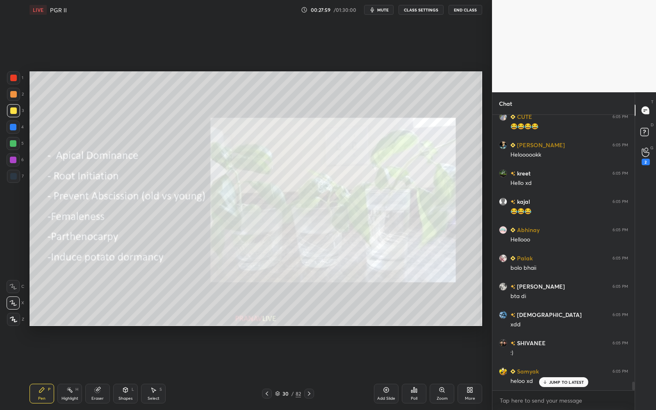
click at [550, 369] on p "JUMP TO LATEST" at bounding box center [566, 382] width 35 height 5
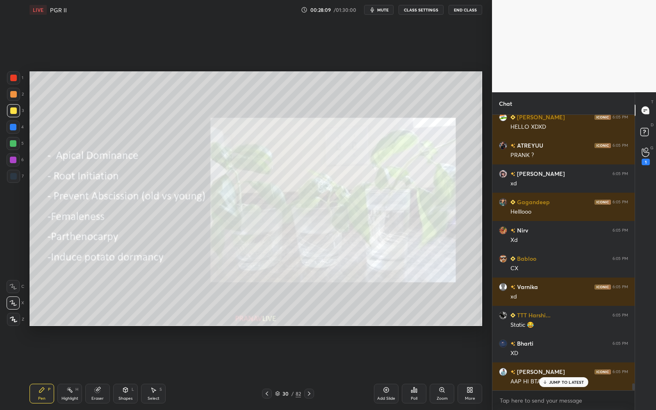
click at [472, 369] on div "More" at bounding box center [470, 398] width 10 height 4
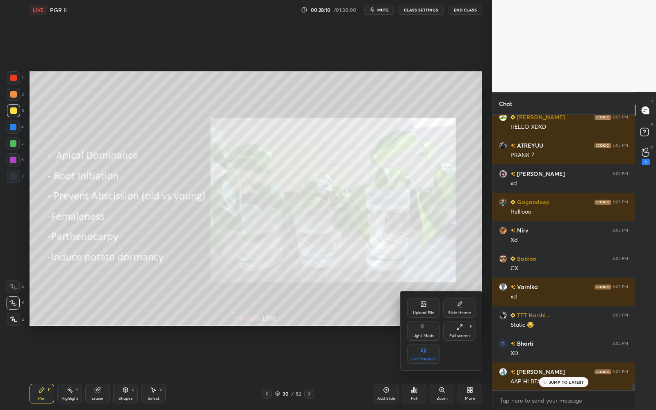
drag, startPoint x: 458, startPoint y: 336, endPoint x: 456, endPoint y: 296, distance: 39.8
click at [457, 336] on div "Full screen" at bounding box center [459, 336] width 20 height 4
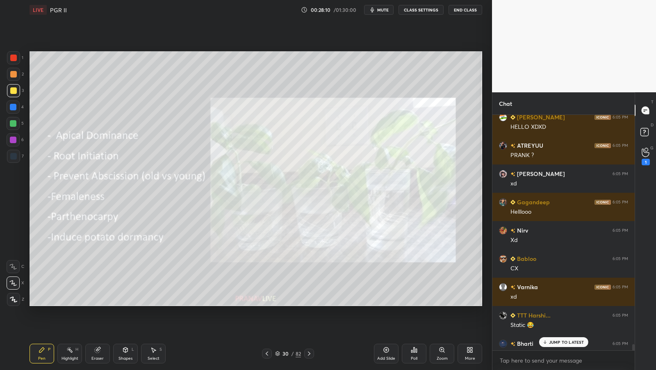
type textarea "x"
